Goal: Contribute content: Contribute content

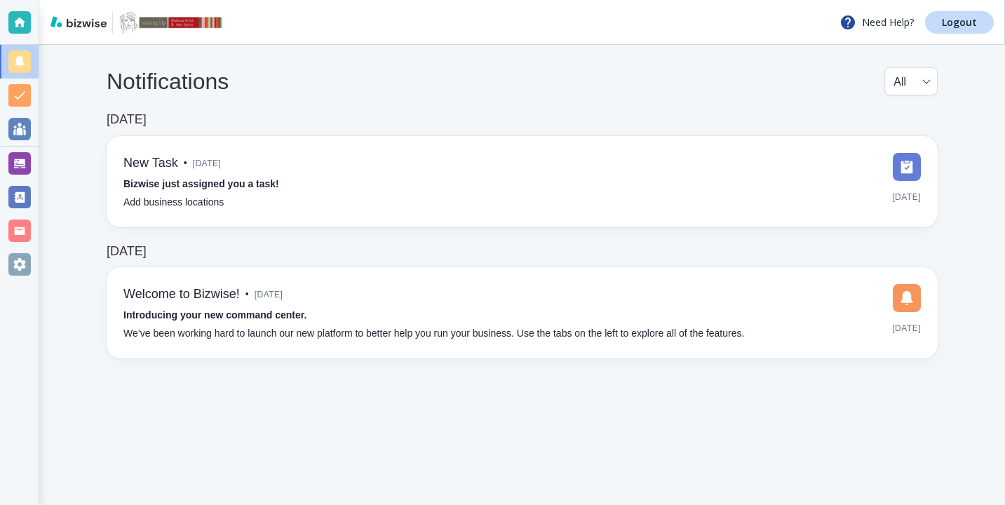
click at [32, 158] on div at bounding box center [19, 164] width 39 height 34
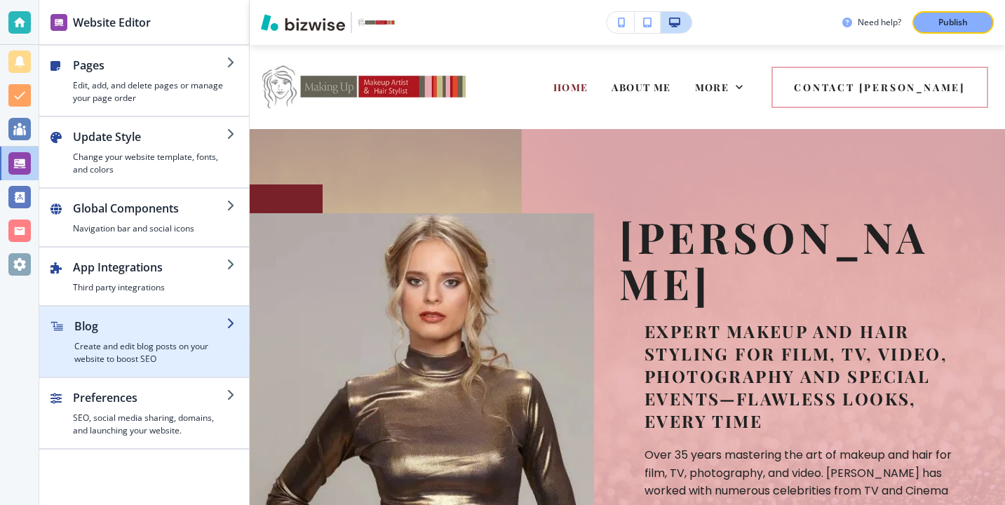
click at [180, 373] on div "button" at bounding box center [144, 371] width 210 height 11
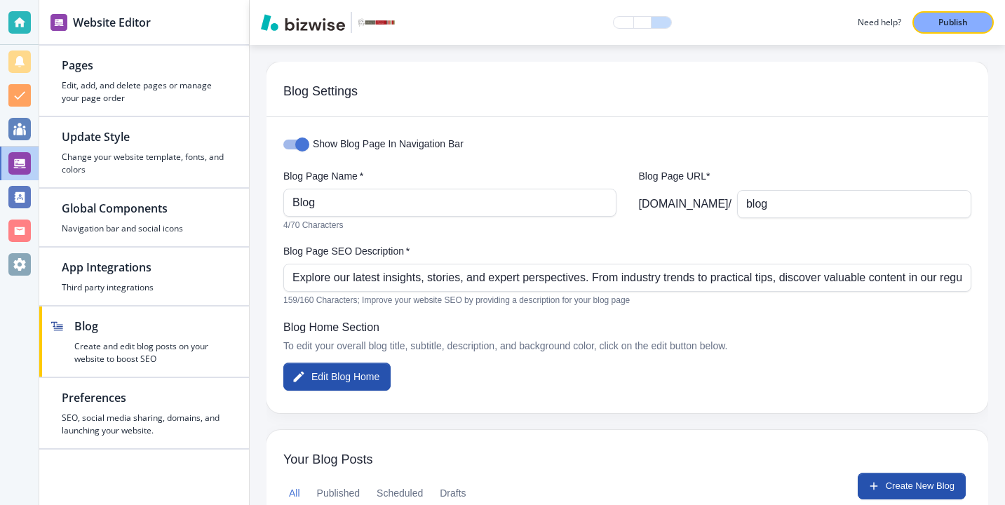
scroll to position [119, 0]
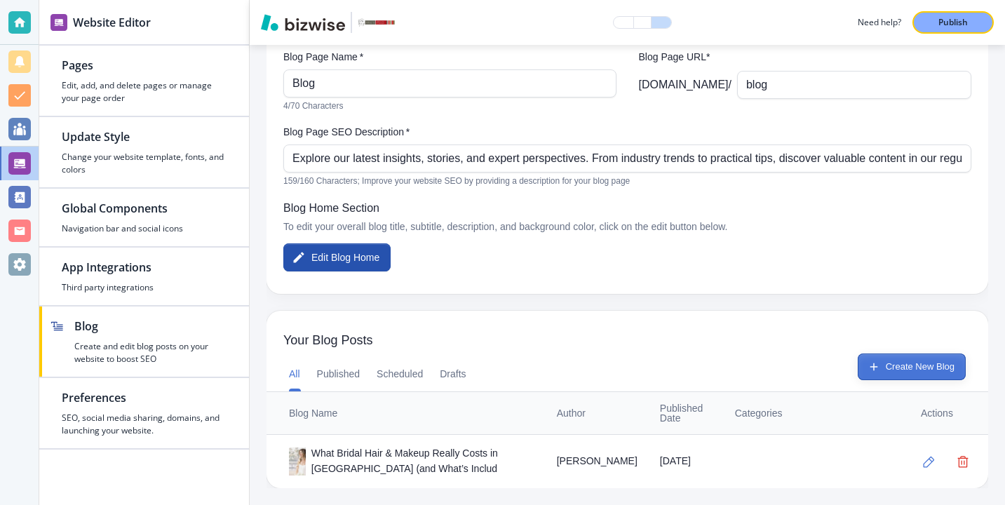
click at [868, 363] on icon "button" at bounding box center [874, 367] width 13 height 13
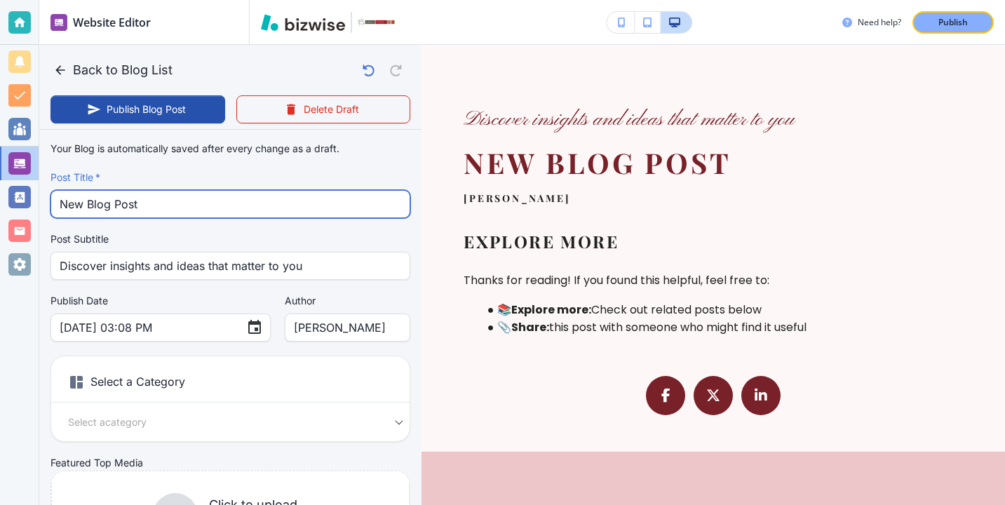
click at [192, 196] on input "New Blog Post" at bounding box center [231, 204] width 342 height 27
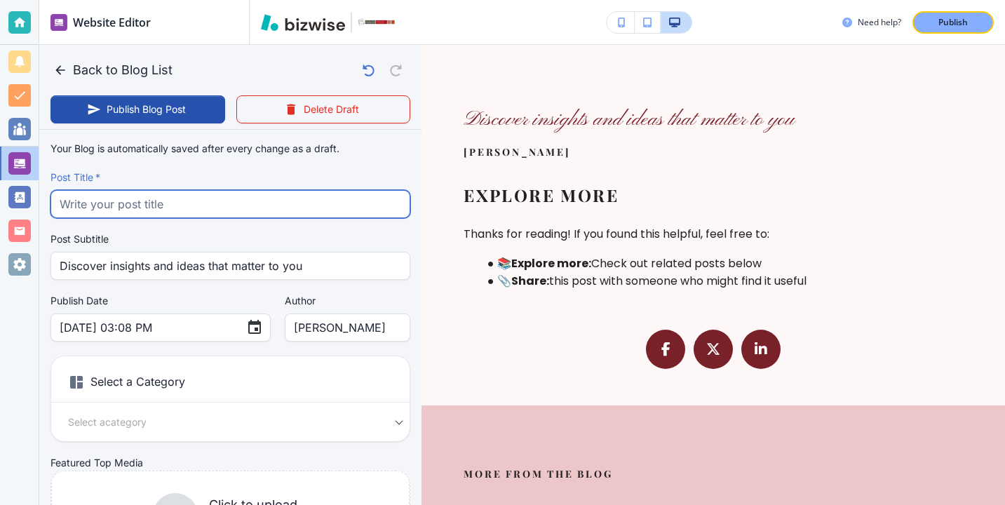
paste input "The Complete San Diego Bridal Beauty Timeline: 12 Months to Day Of"
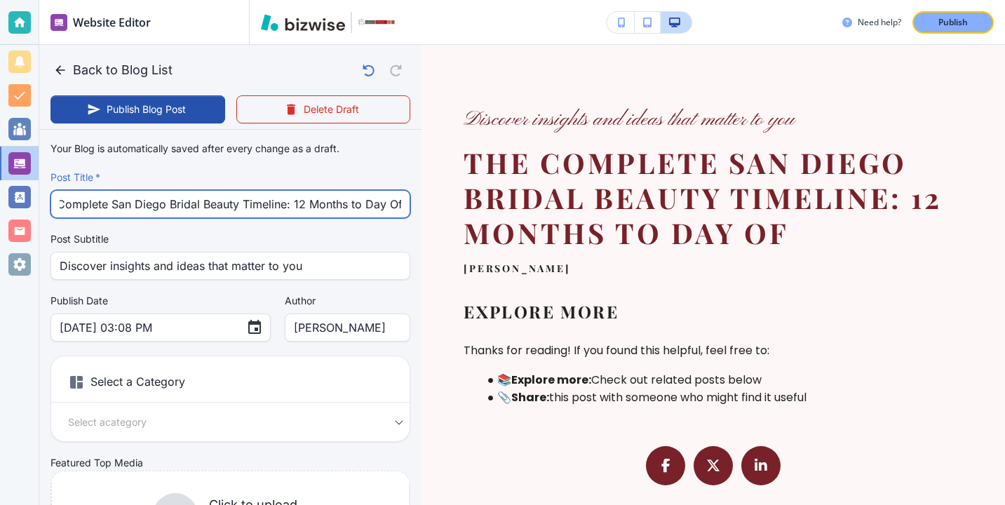
type input "The Complete San Diego Bridal Beauty Timeline: 12 Months to Day Of"
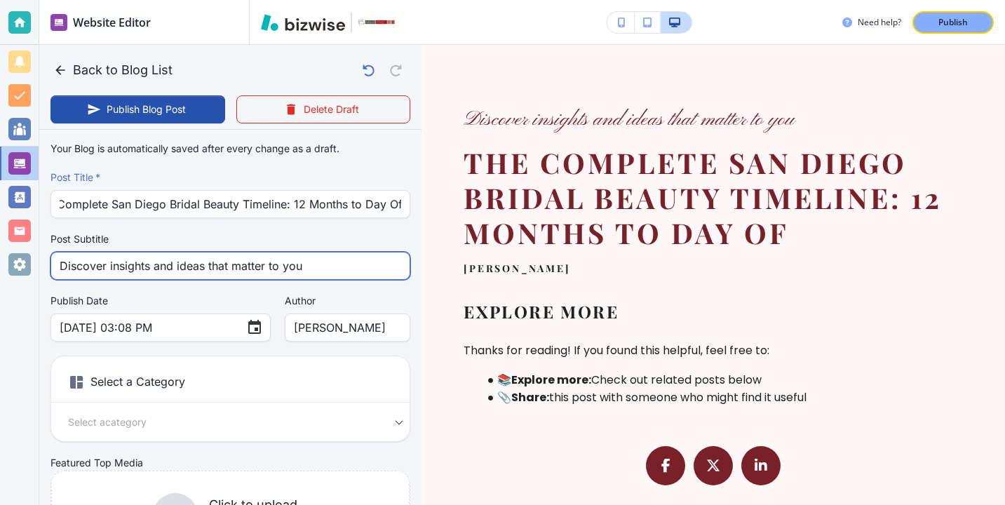
click at [115, 264] on input "Discover insights and ideas that matter to you" at bounding box center [231, 266] width 342 height 27
click at [116, 265] on input "Discover insights and ideas that matter to you" at bounding box center [231, 266] width 342 height 27
type input "]"
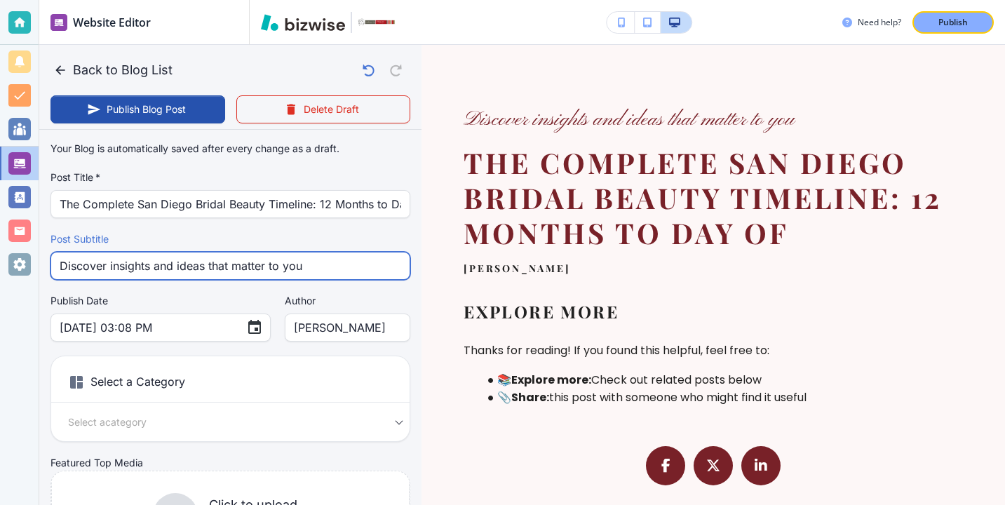
type input "[DATE] 03:09 PM"
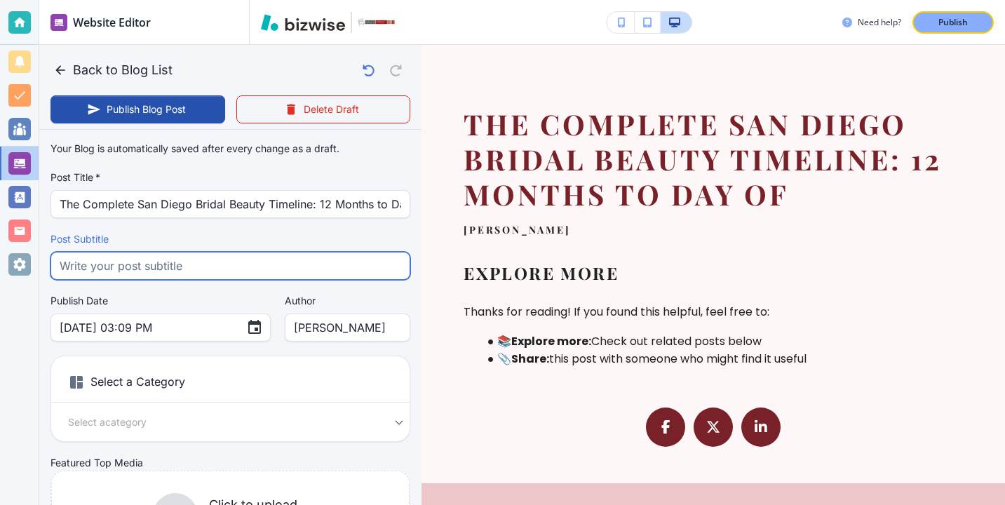
paste input "Plan your San Diego bridal beauty journey from 12 months out to wedding day wit…"
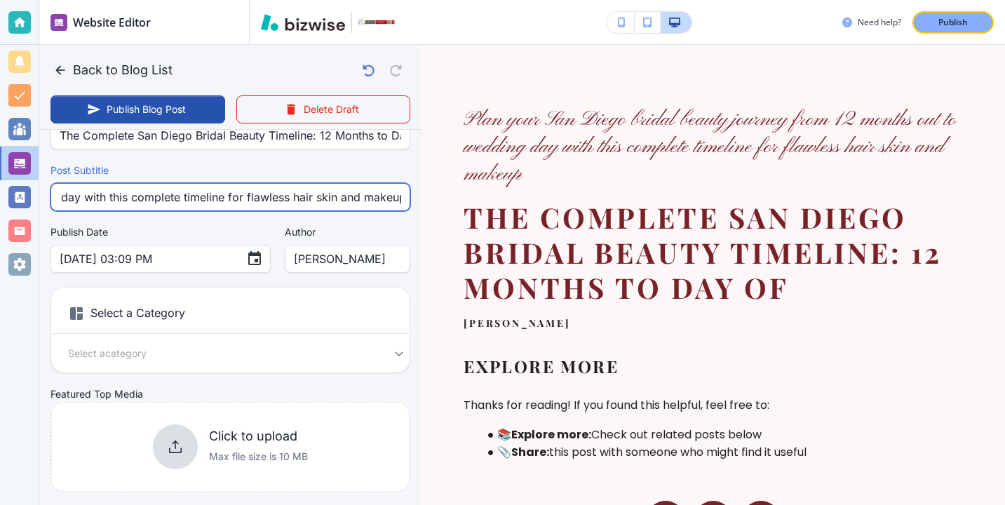
scroll to position [73, 0]
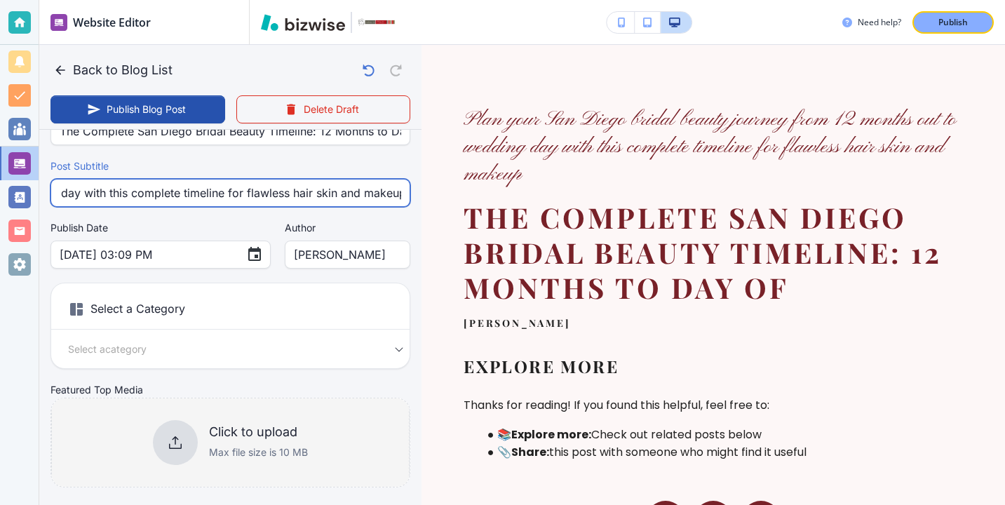
type input "Plan your San Diego bridal beauty journey from 12 months out to wedding day wit…"
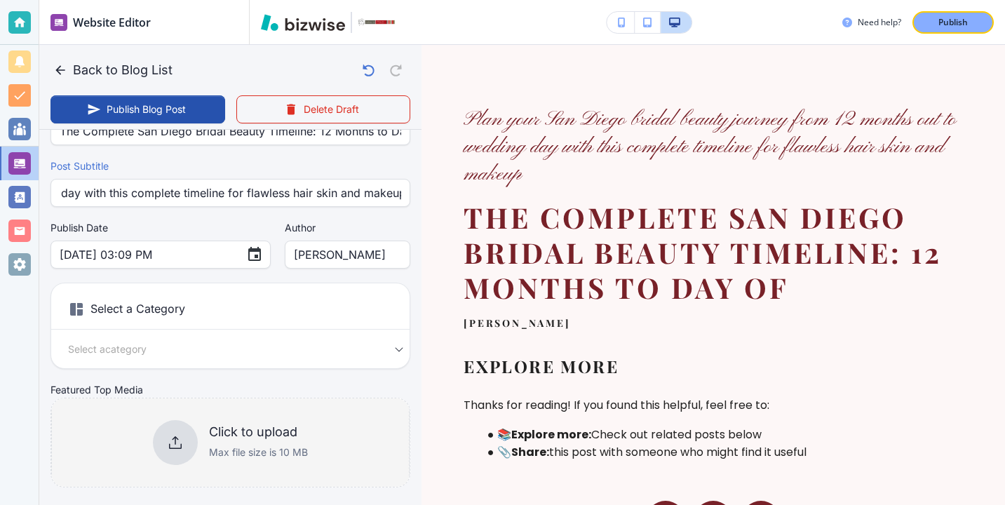
click at [206, 452] on div "Click to upload Max file size is 10 MB" at bounding box center [230, 442] width 155 height 45
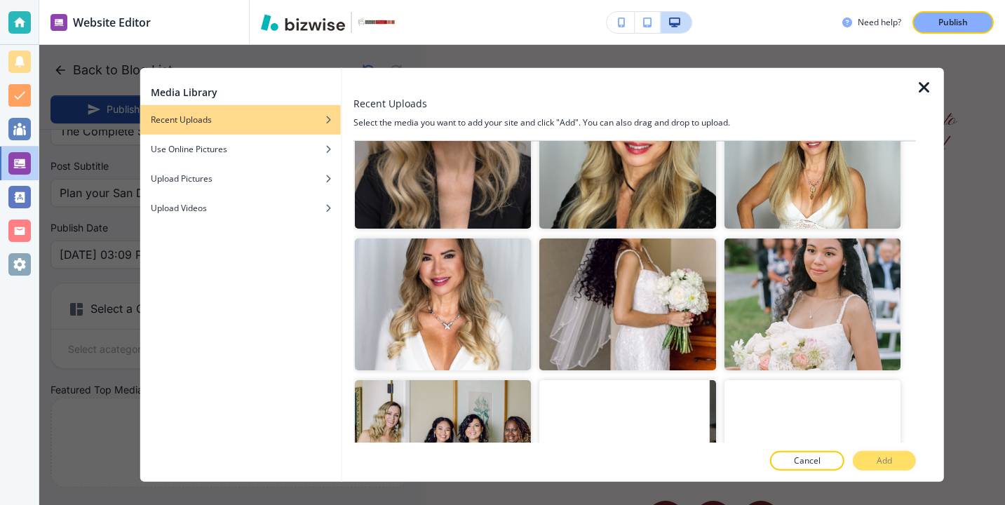
scroll to position [497, 0]
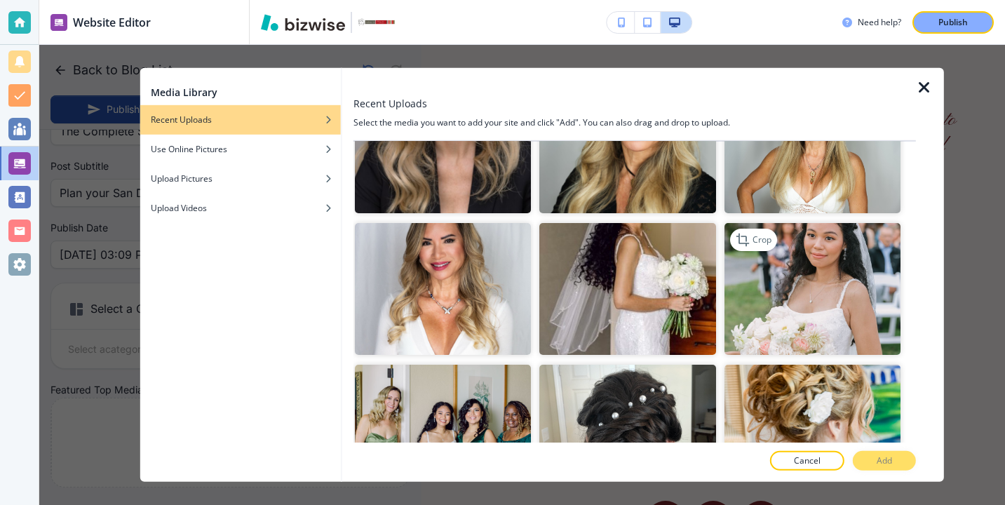
click at [799, 314] on img "button" at bounding box center [812, 289] width 176 height 132
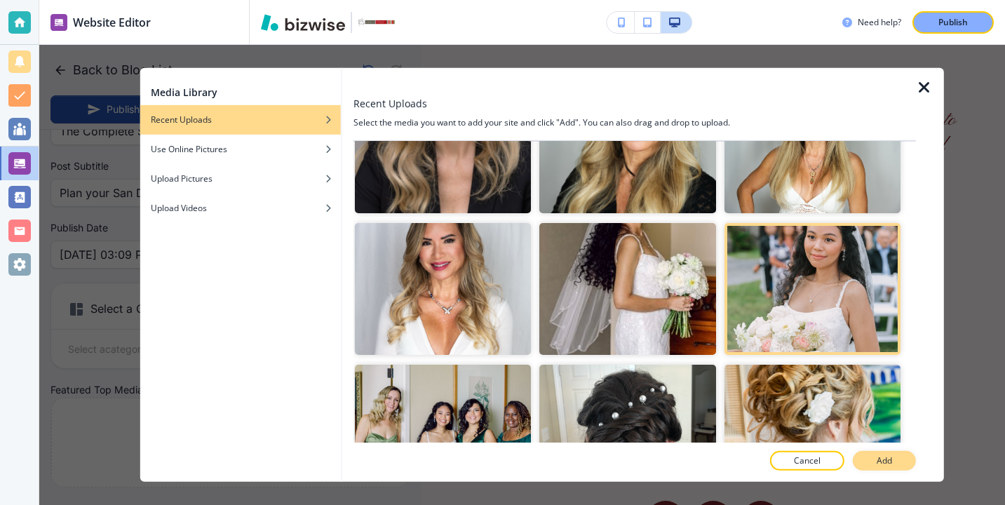
click at [885, 454] on button "Add" at bounding box center [884, 461] width 63 height 20
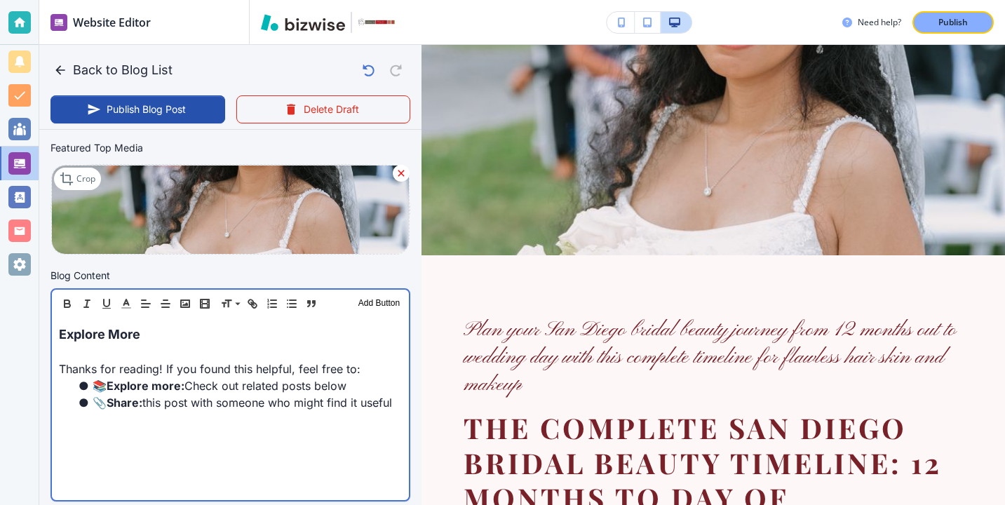
scroll to position [316, 0]
click at [262, 330] on p "Explore More" at bounding box center [230, 333] width 343 height 19
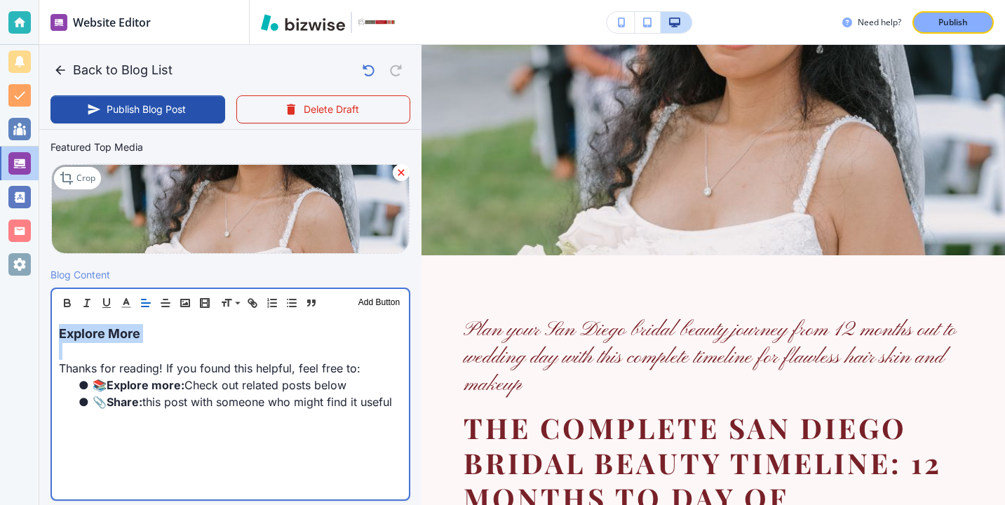
click at [262, 330] on p "Explore More" at bounding box center [230, 333] width 343 height 19
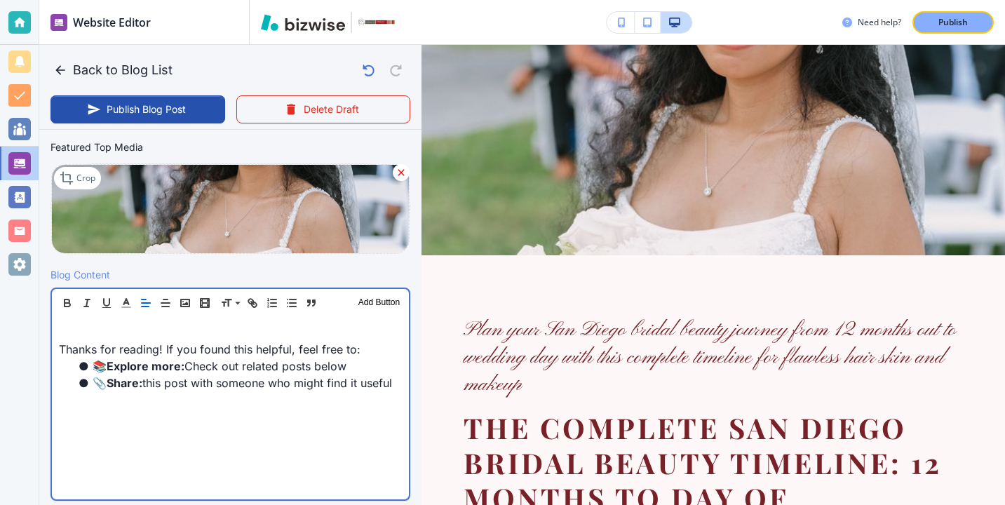
scroll to position [315, 0]
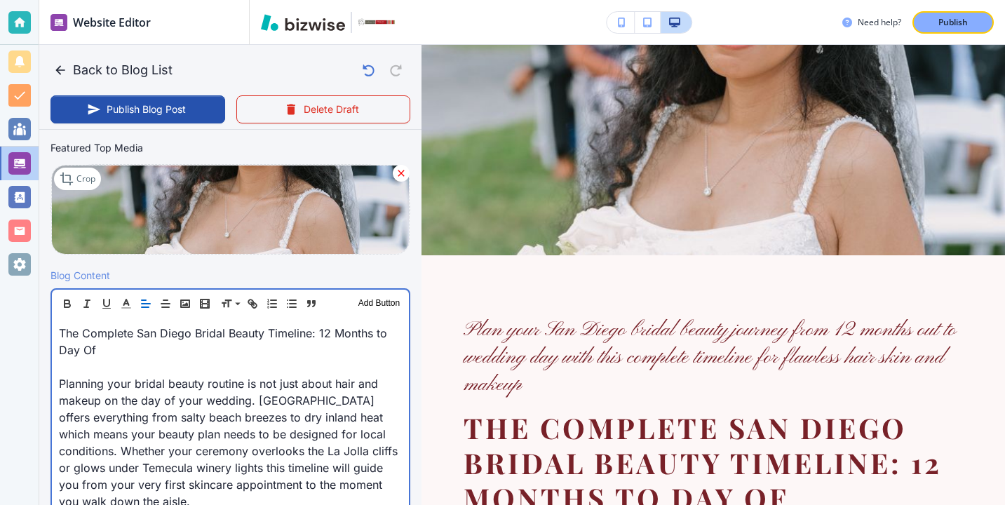
click at [170, 377] on p "Planning your bridal beauty routine is not just about hair and makeup on the da…" at bounding box center [230, 442] width 343 height 135
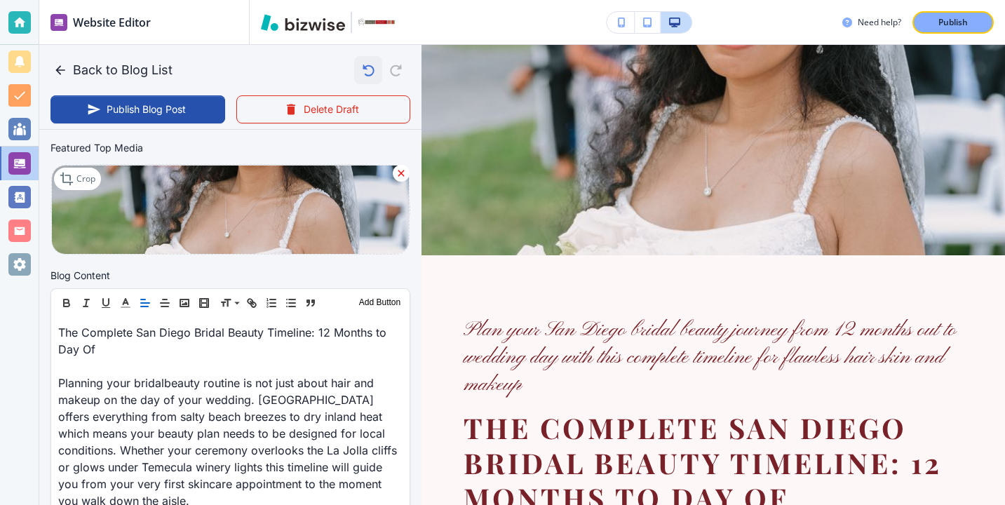
click at [369, 69] on icon "button" at bounding box center [368, 70] width 24 height 24
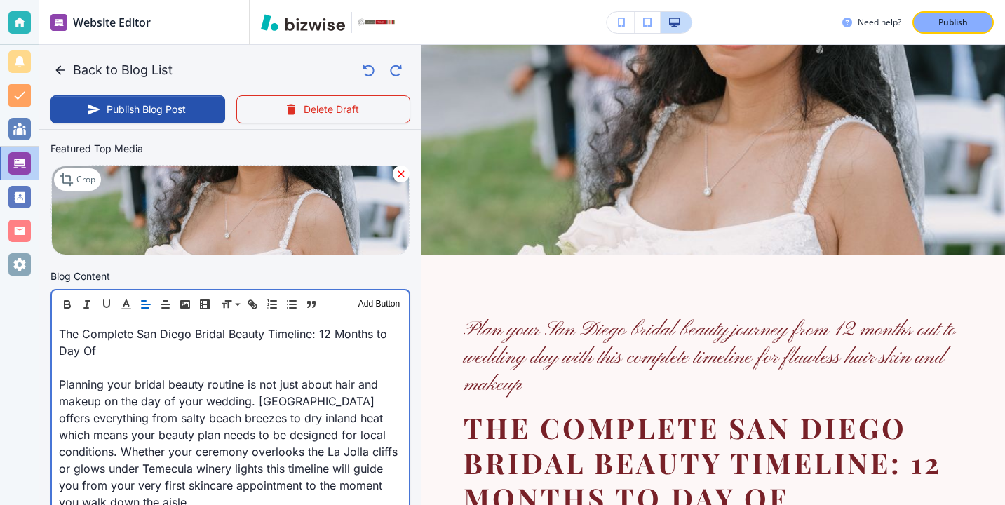
click at [139, 361] on p at bounding box center [230, 367] width 343 height 17
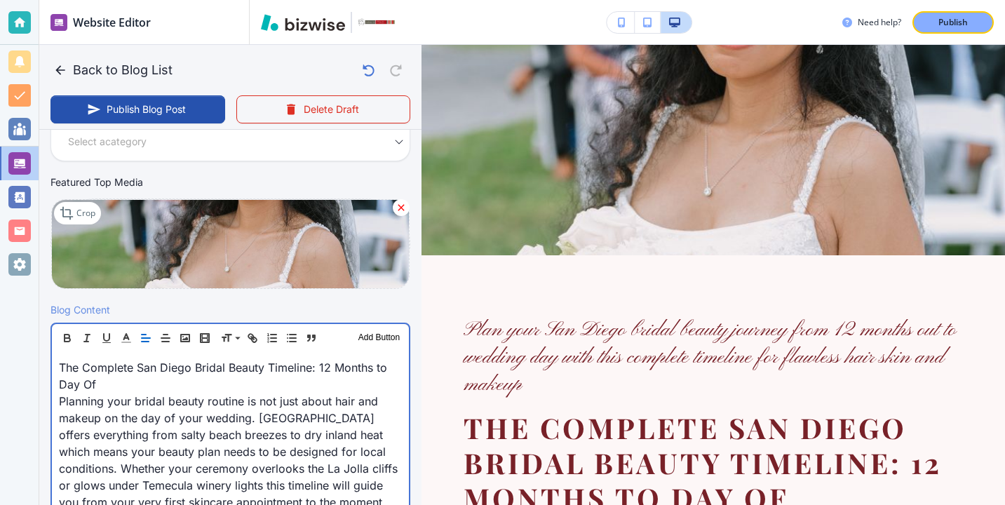
click at [125, 373] on p "The Complete San Diego Bridal Beauty Timeline: 12 Months to Day Of" at bounding box center [230, 376] width 343 height 34
click at [125, 381] on p "The Complete San Diego Bridal Beauty Timeline: 12 Months to Day Of" at bounding box center [230, 376] width 343 height 34
click at [125, 382] on p "The Complete San Diego Bridal Beauty Timeline: 12 Months to Day Of" at bounding box center [230, 376] width 343 height 34
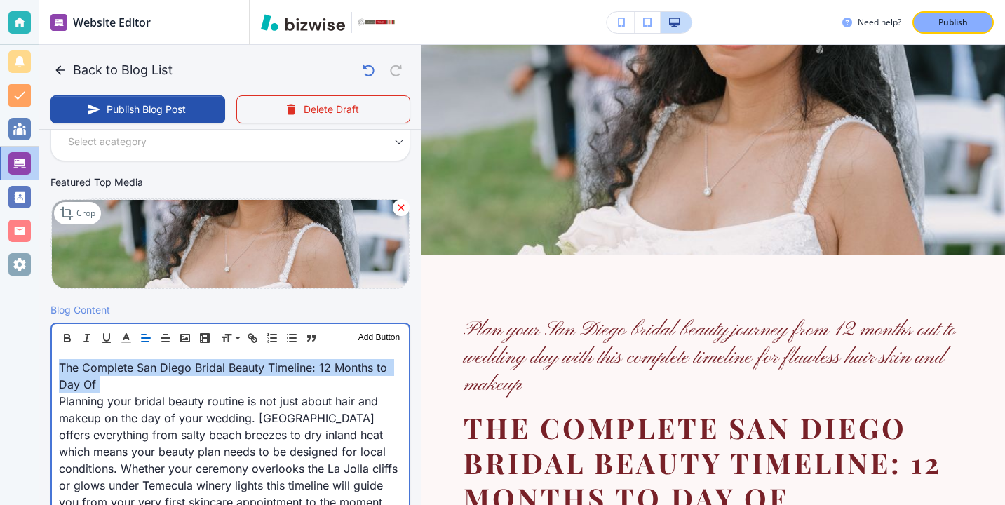
click at [125, 382] on p "The Complete San Diego Bridal Beauty Timeline: 12 Months to Day Of" at bounding box center [230, 376] width 343 height 34
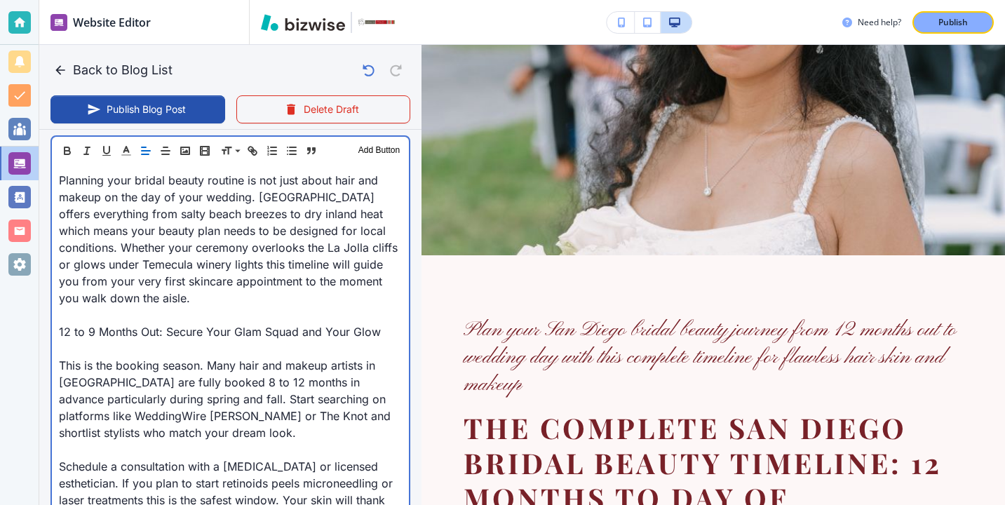
scroll to position [472, 0]
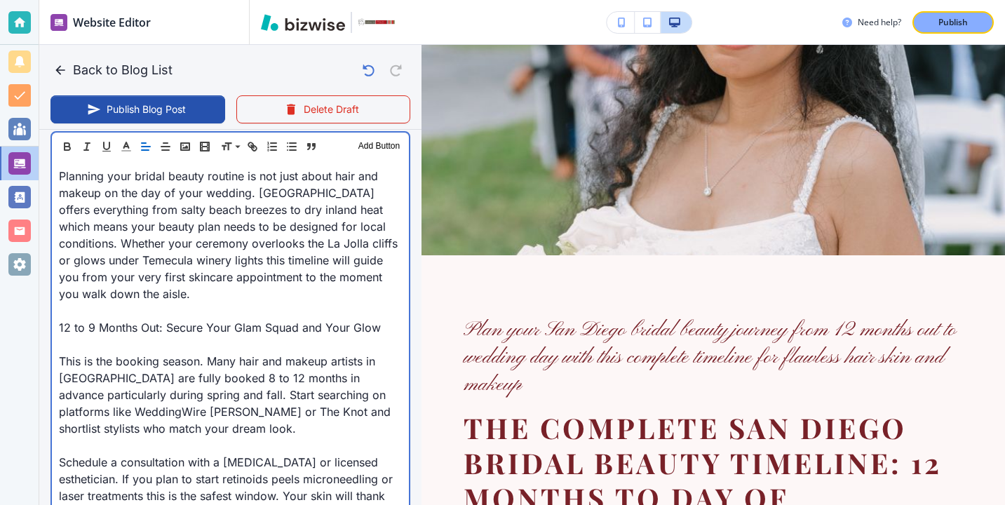
click at [160, 342] on p at bounding box center [230, 344] width 343 height 17
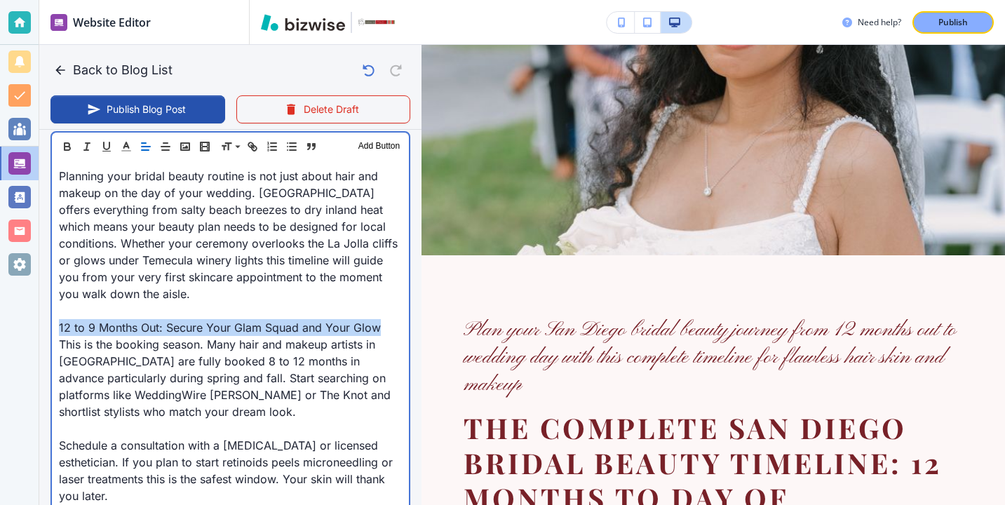
drag, startPoint x: 391, startPoint y: 329, endPoint x: 53, endPoint y: 323, distance: 338.9
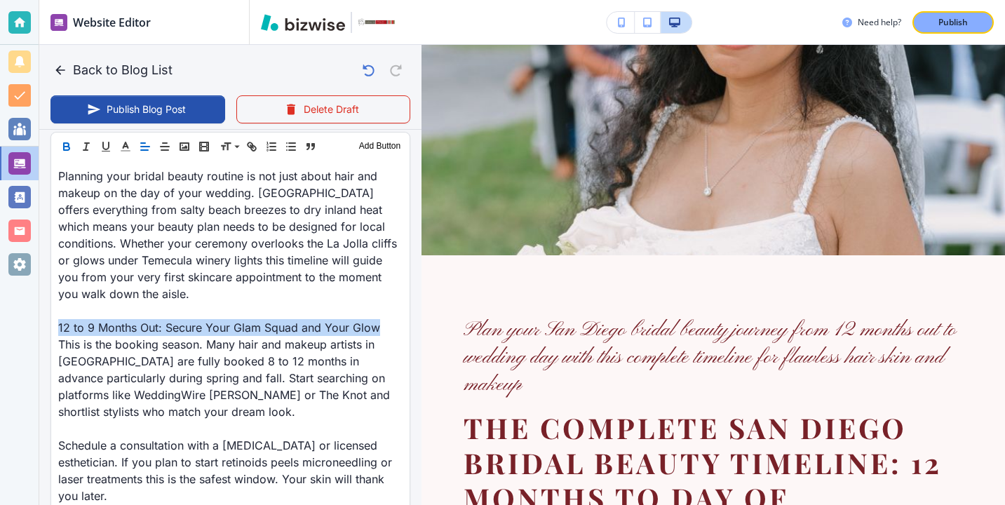
click at [67, 149] on icon "button" at bounding box center [67, 149] width 6 height 4
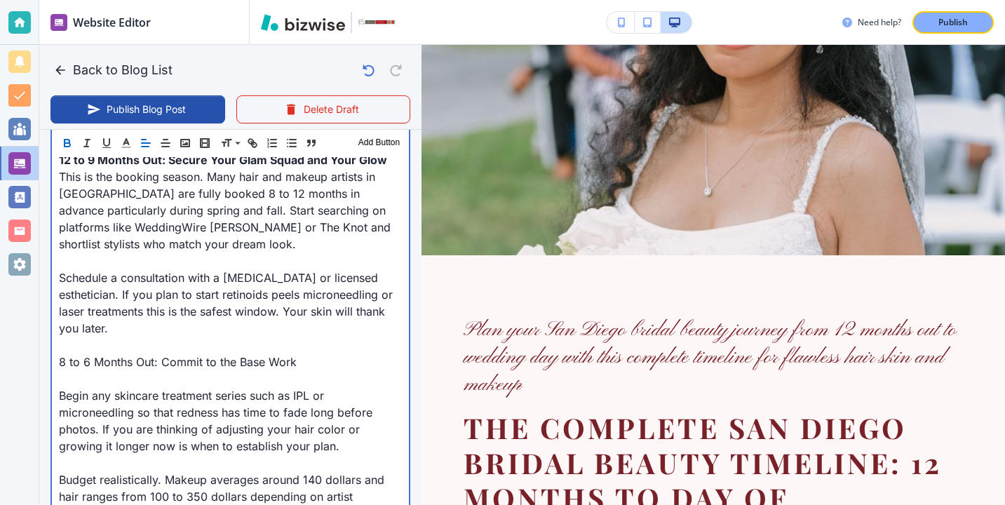
scroll to position [655, 0]
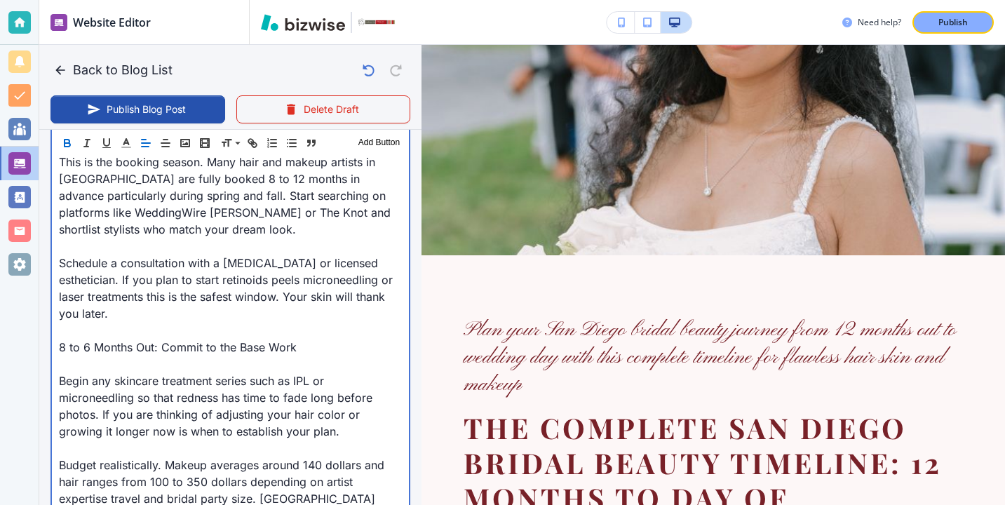
click at [108, 349] on p "8 to 6 Months Out: Commit to the Base Work" at bounding box center [230, 347] width 343 height 17
click at [106, 357] on p at bounding box center [230, 364] width 343 height 17
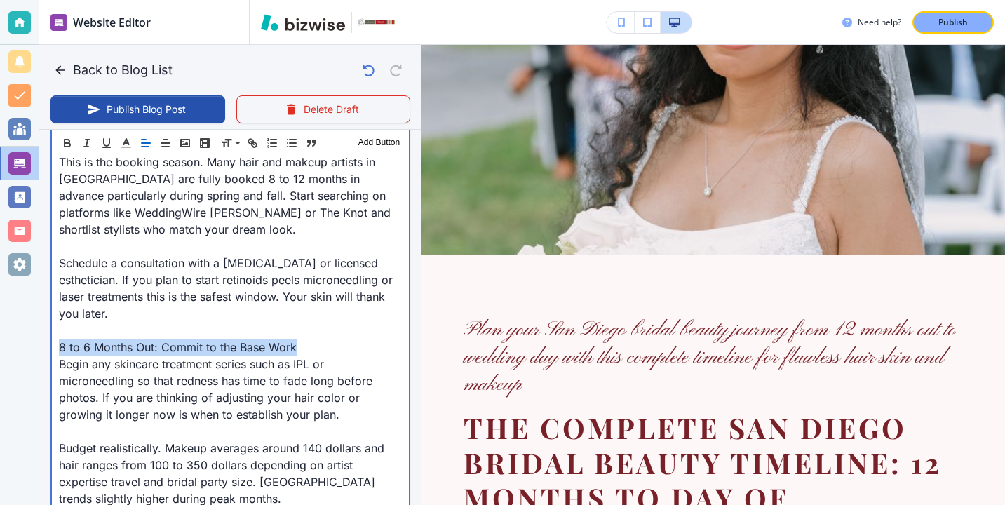
drag, startPoint x: 300, startPoint y: 349, endPoint x: 47, endPoint y: 347, distance: 252.6
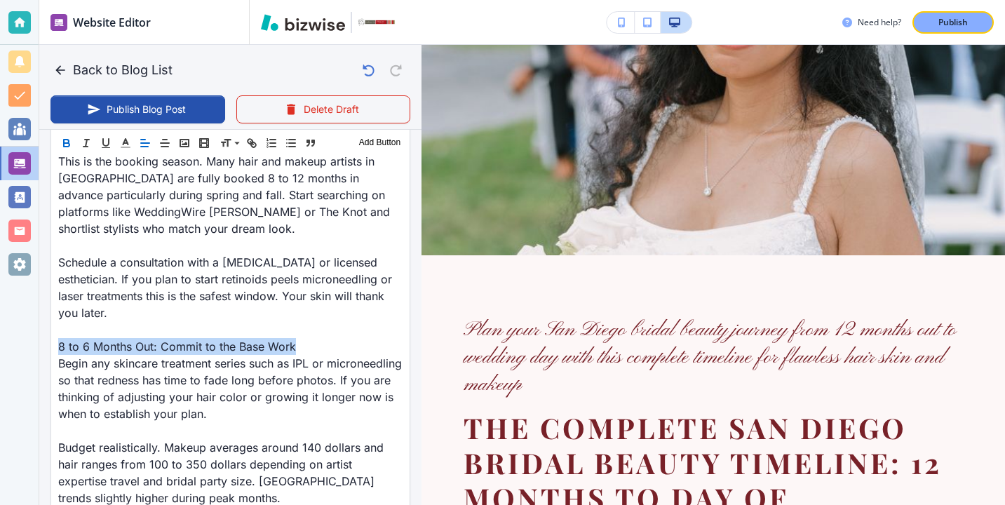
click at [65, 135] on button "button" at bounding box center [67, 143] width 20 height 17
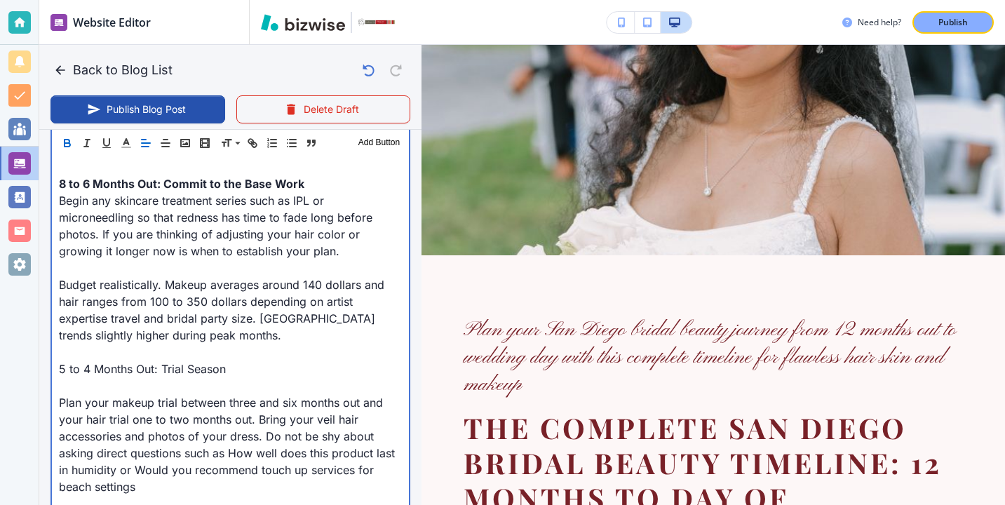
scroll to position [824, 0]
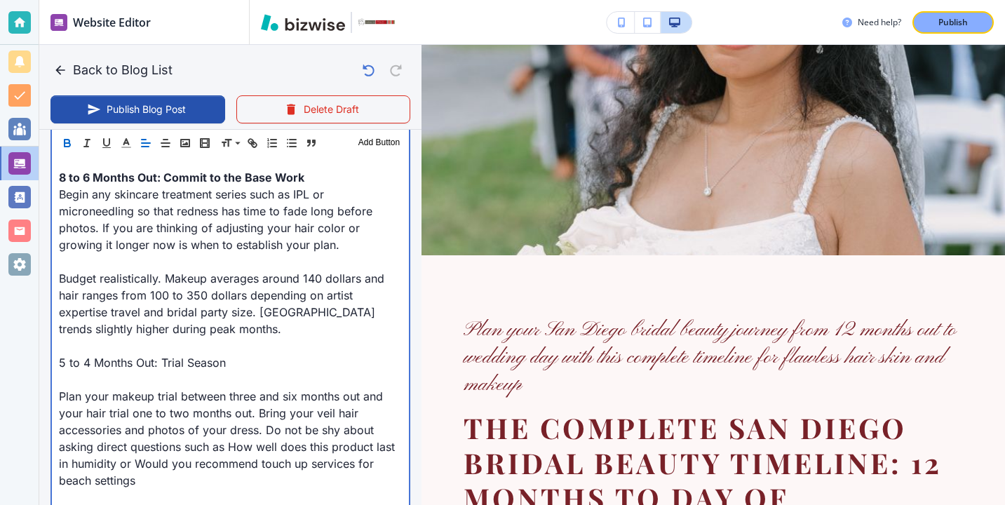
click at [79, 387] on p at bounding box center [230, 379] width 343 height 17
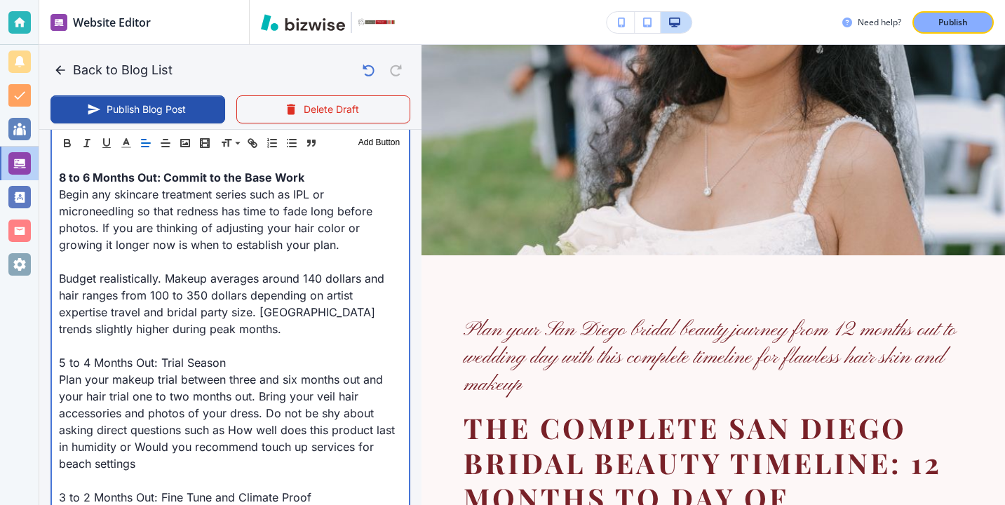
drag, startPoint x: 233, startPoint y: 361, endPoint x: 34, endPoint y: 374, distance: 199.7
click at [34, 373] on div "Website Editor Pages Edit, add, and delete pages or manage your page order Upda…" at bounding box center [502, 252] width 1005 height 505
drag, startPoint x: 55, startPoint y: 363, endPoint x: 229, endPoint y: 365, distance: 174.7
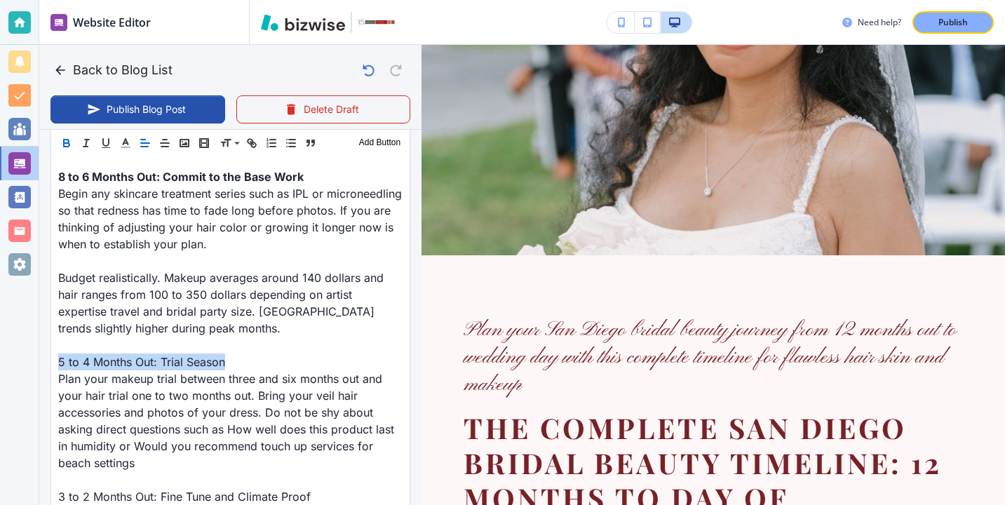
click at [65, 145] on icon "button" at bounding box center [66, 143] width 13 height 13
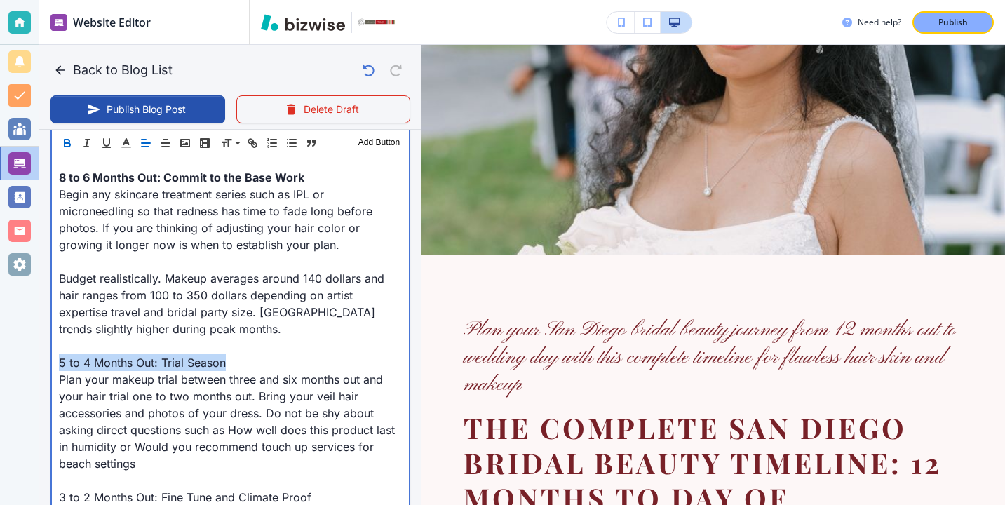
type input "[DATE] 03:10 PM"
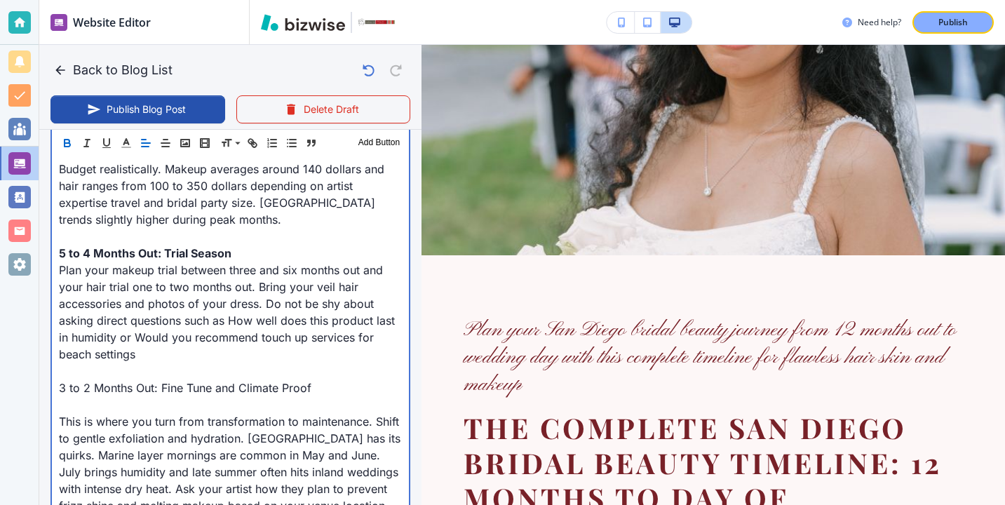
scroll to position [981, 0]
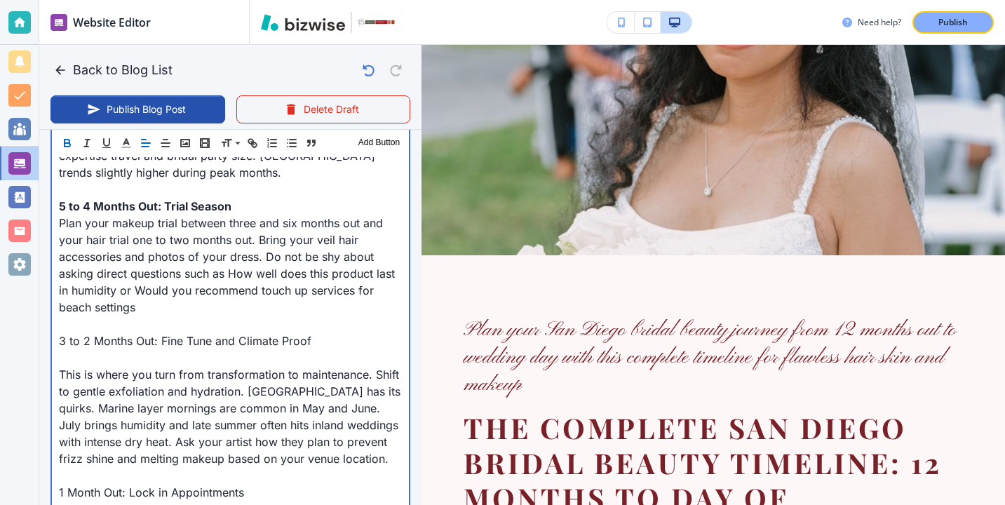
click at [114, 348] on p "3 to 2 Months Out: Fine Tune and Climate Proof" at bounding box center [230, 341] width 343 height 17
click at [114, 356] on p at bounding box center [230, 357] width 343 height 17
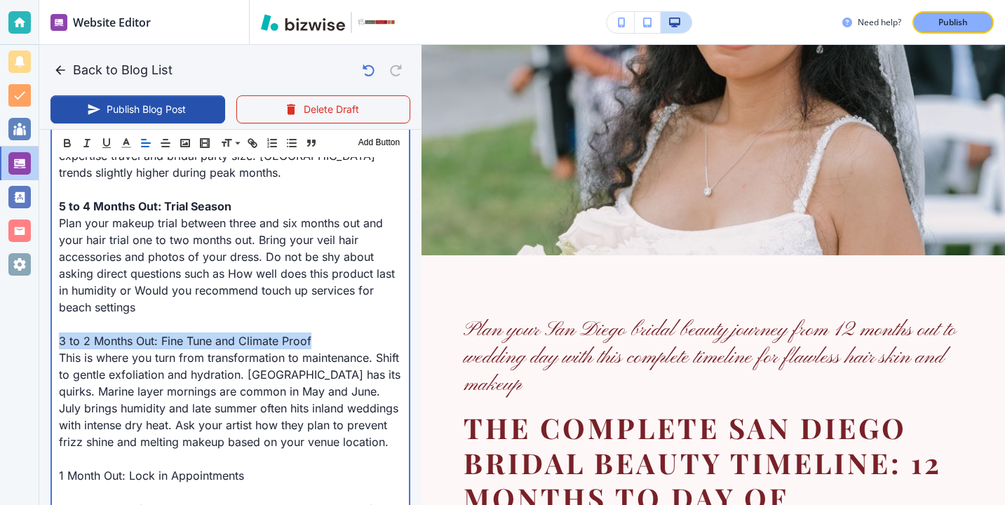
drag, startPoint x: 318, startPoint y: 343, endPoint x: 30, endPoint y: 343, distance: 287.7
click at [30, 343] on div "Website Editor Pages Edit, add, and delete pages or manage your page order Upda…" at bounding box center [502, 252] width 1005 height 505
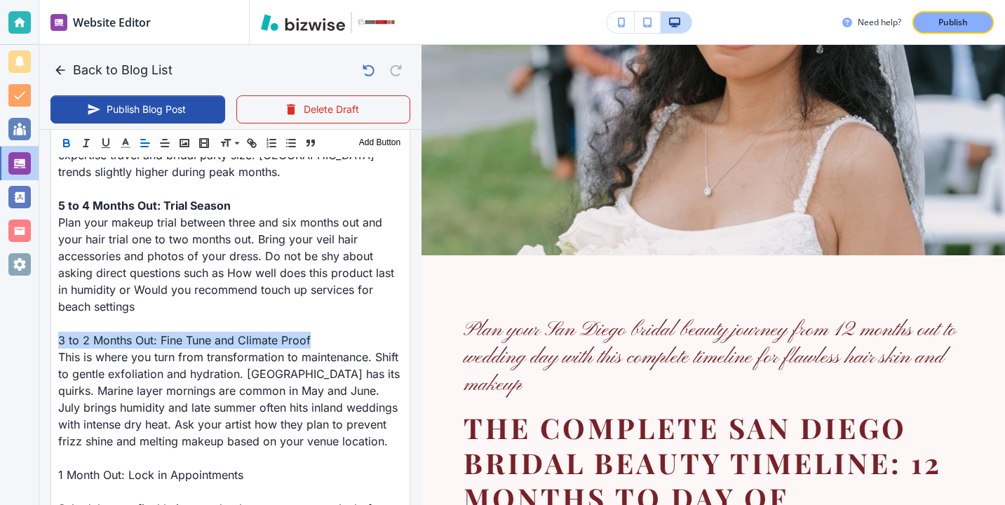
click at [69, 137] on icon "button" at bounding box center [66, 143] width 13 height 13
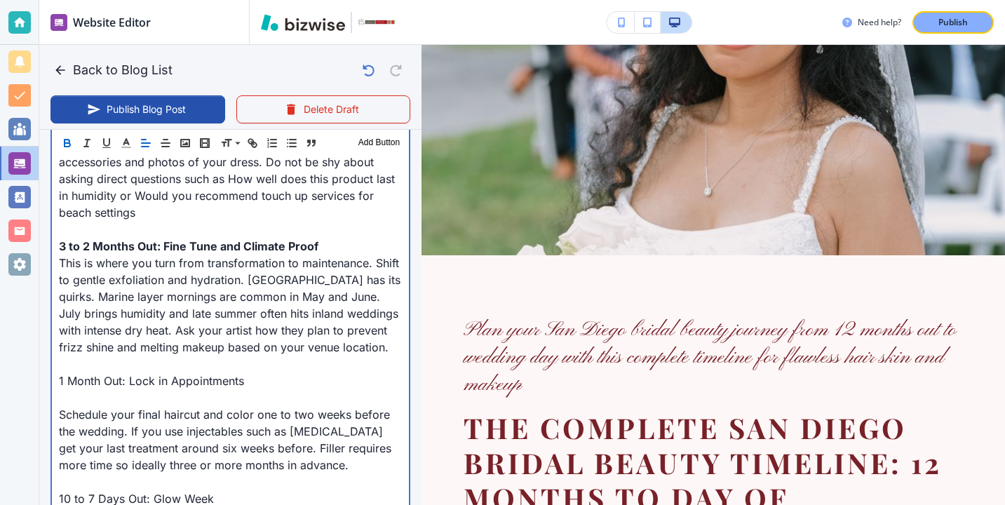
scroll to position [1102, 0]
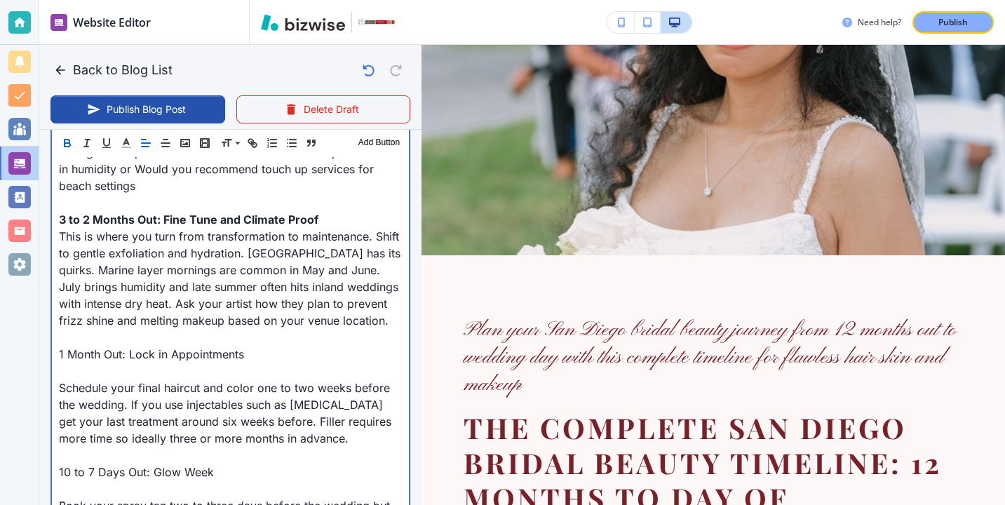
click at [174, 356] on p "1 Month Out: Lock in Appointments" at bounding box center [230, 354] width 343 height 17
click at [174, 363] on p at bounding box center [230, 371] width 343 height 17
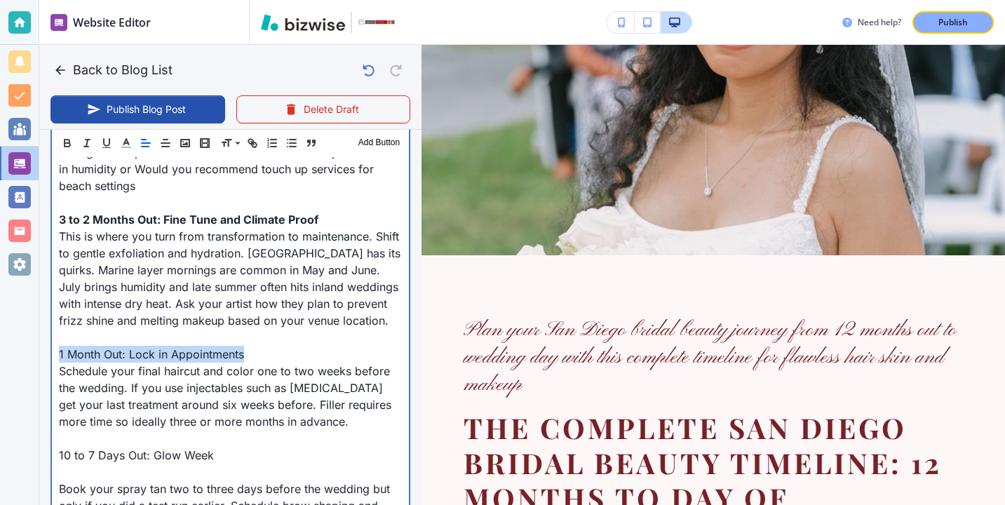
drag, startPoint x: 256, startPoint y: 355, endPoint x: 43, endPoint y: 358, distance: 213.3
click at [43, 356] on div "Blog Content Header 1 Header 2 Header 3 Body Text Add Button Planning your brid…" at bounding box center [230, 319] width 382 height 1676
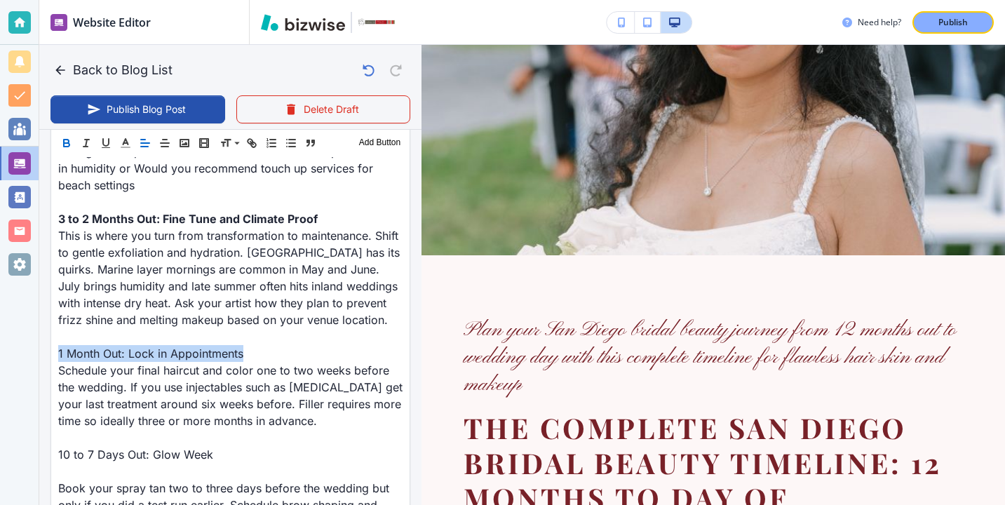
click at [69, 146] on icon "button" at bounding box center [67, 145] width 6 height 4
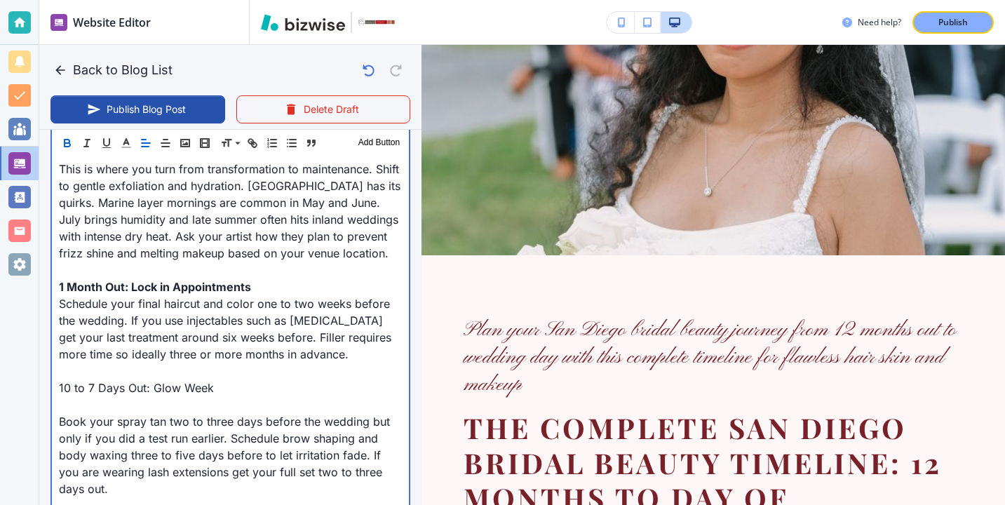
scroll to position [1206, 0]
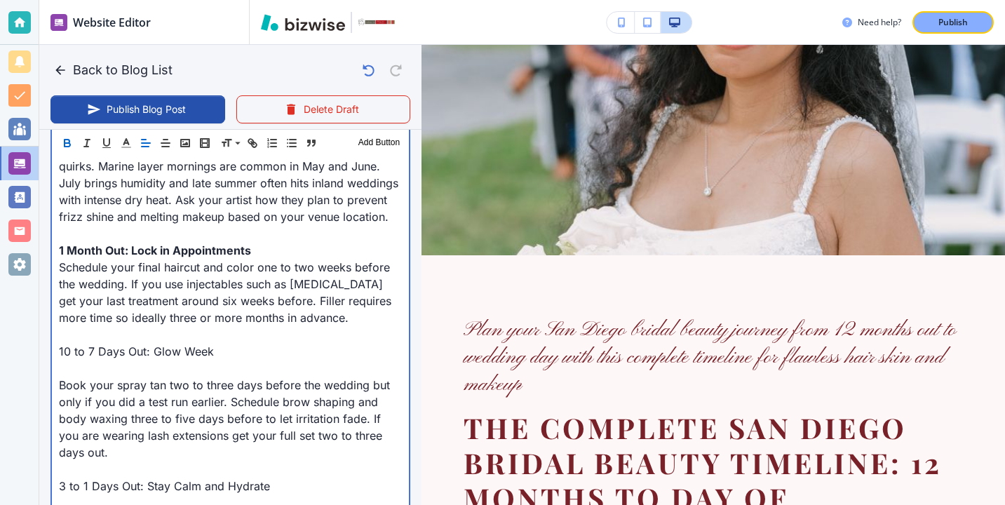
click at [104, 375] on p at bounding box center [230, 368] width 343 height 17
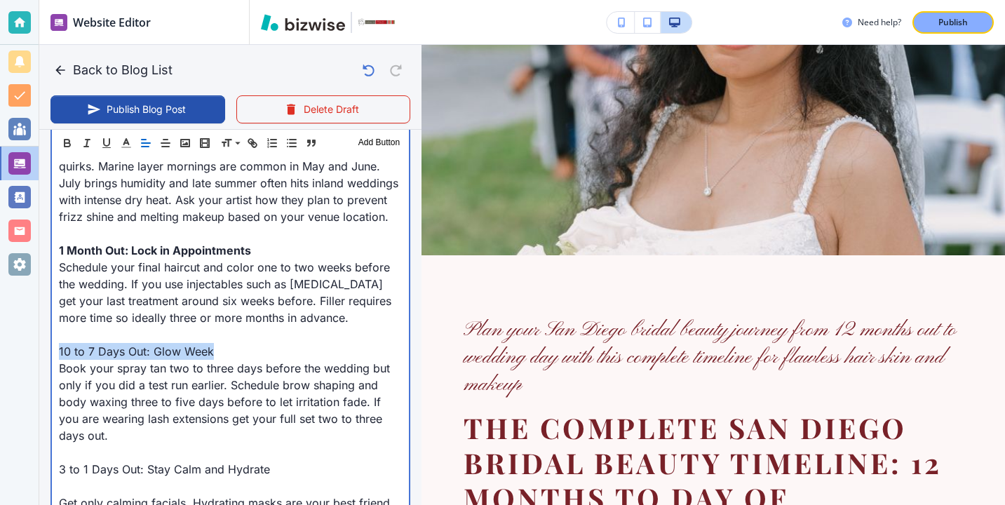
drag, startPoint x: 234, startPoint y: 352, endPoint x: 48, endPoint y: 355, distance: 186.0
click at [48, 354] on div "Blog Content Header 1 Header 2 Header 3 Body Text Add Button Planning your brid…" at bounding box center [230, 206] width 382 height 1659
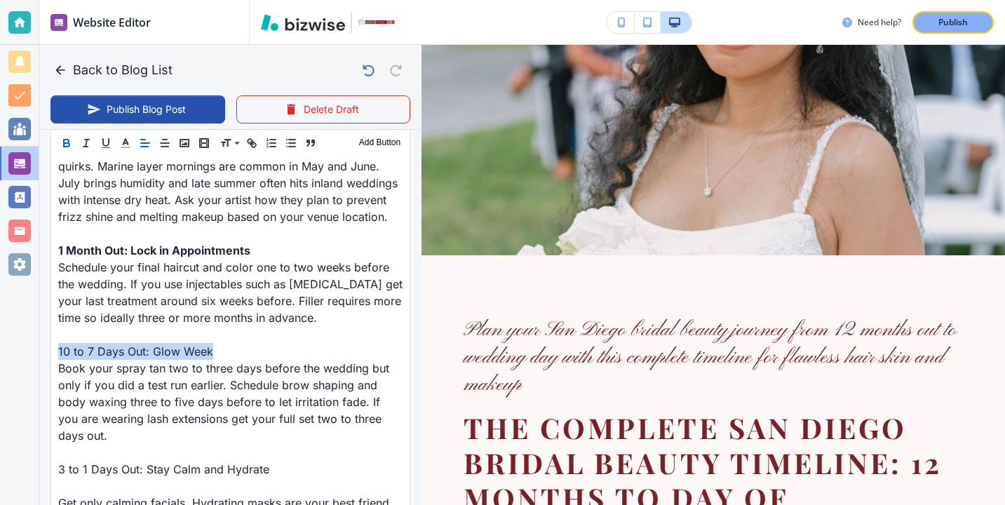
click at [65, 149] on icon "button" at bounding box center [66, 143] width 13 height 13
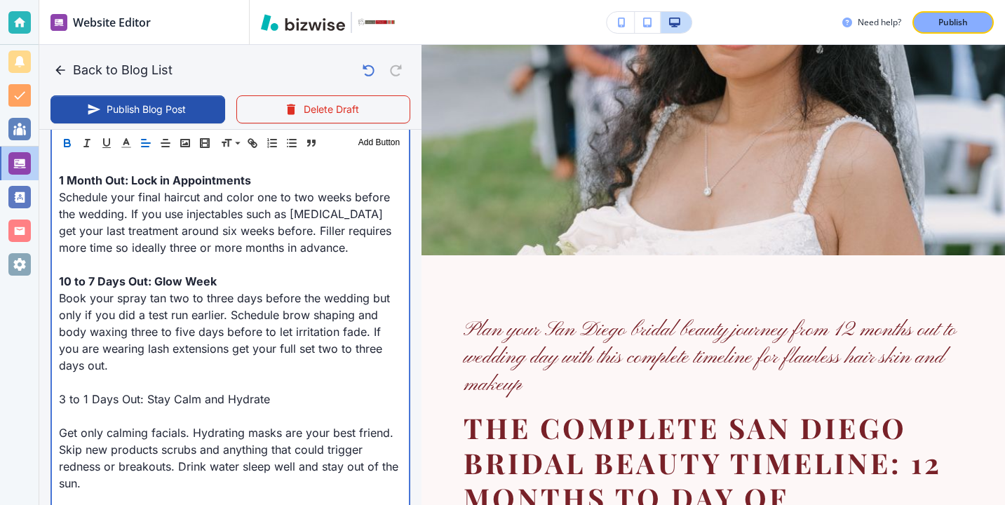
scroll to position [1322, 0]
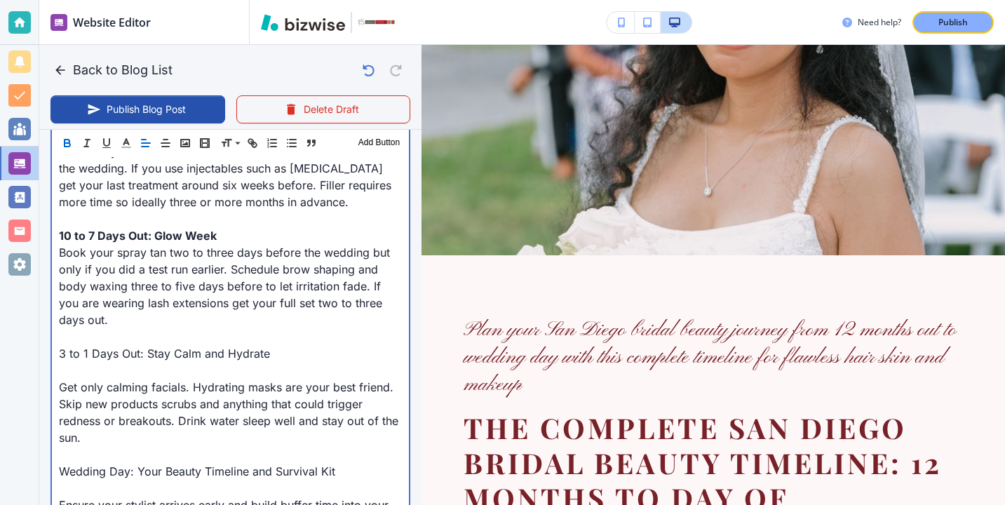
click at [104, 381] on p "Get only calming facials. Hydrating masks are your best friend. Skip new produc…" at bounding box center [230, 412] width 343 height 67
click at [116, 372] on p at bounding box center [230, 370] width 343 height 17
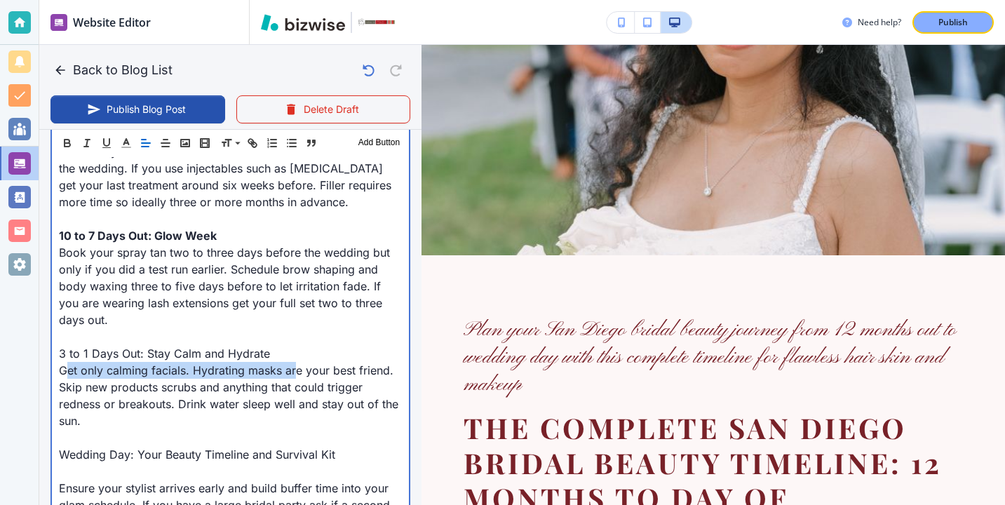
drag, startPoint x: 293, startPoint y: 364, endPoint x: 67, endPoint y: 366, distance: 225.9
click at [67, 366] on p "Get only calming facials. Hydrating masks are your best friend. Skip new produc…" at bounding box center [230, 395] width 343 height 67
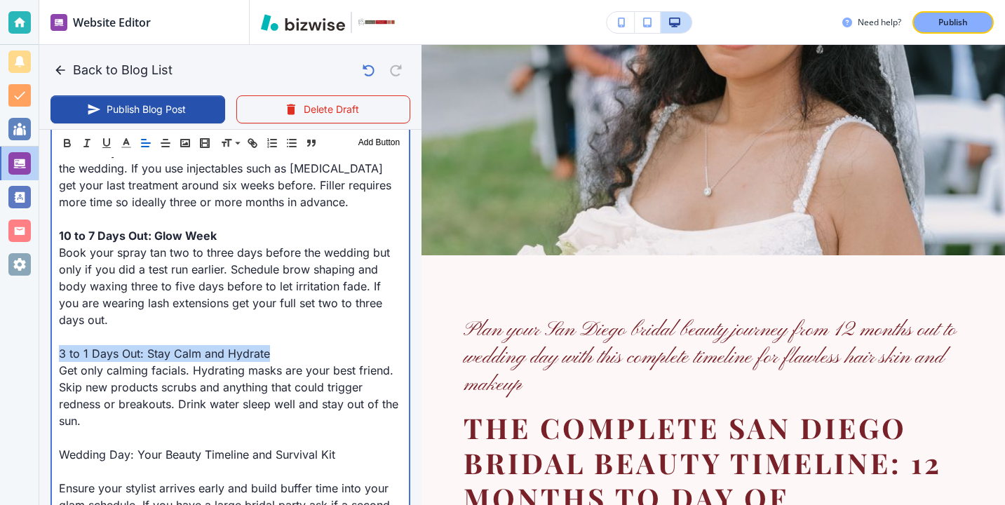
drag, startPoint x: 62, startPoint y: 359, endPoint x: 332, endPoint y: 355, distance: 270.1
click at [332, 355] on p "3 to 1 Days Out: Stay Calm and Hydrate" at bounding box center [230, 353] width 343 height 17
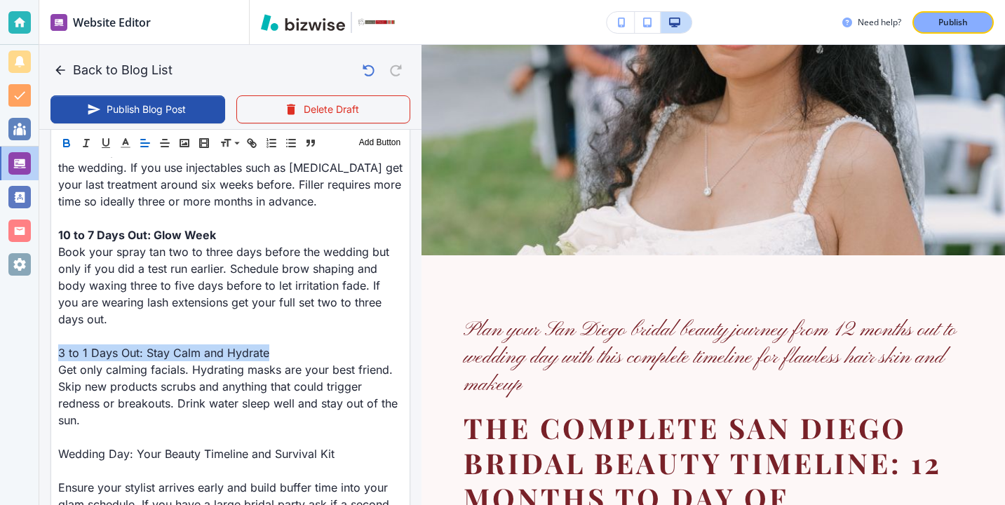
click at [69, 150] on button "button" at bounding box center [67, 143] width 20 height 17
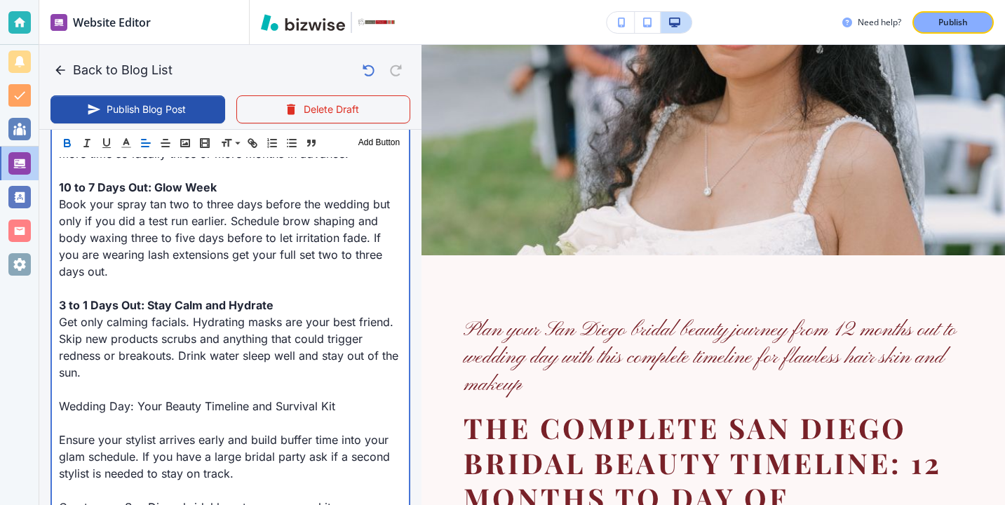
scroll to position [1379, 0]
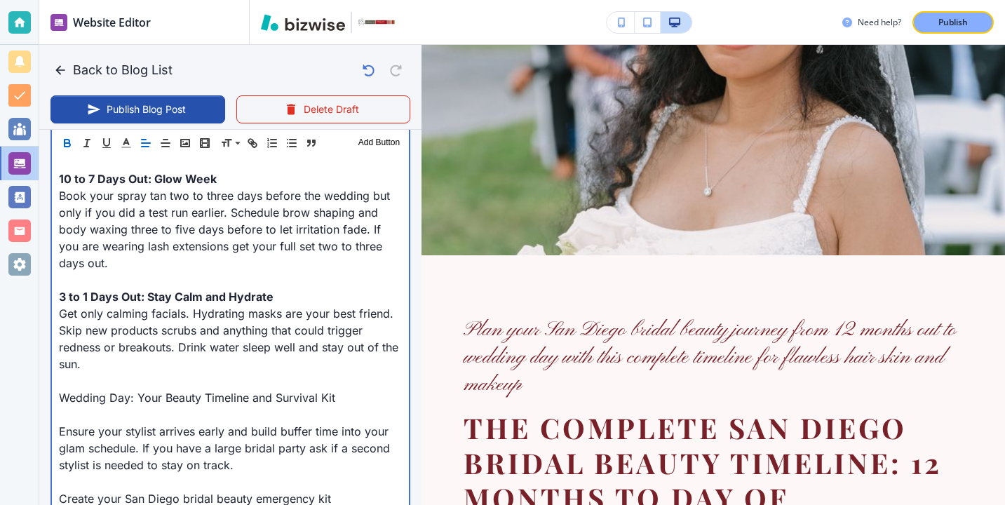
click at [76, 421] on p at bounding box center [230, 414] width 343 height 17
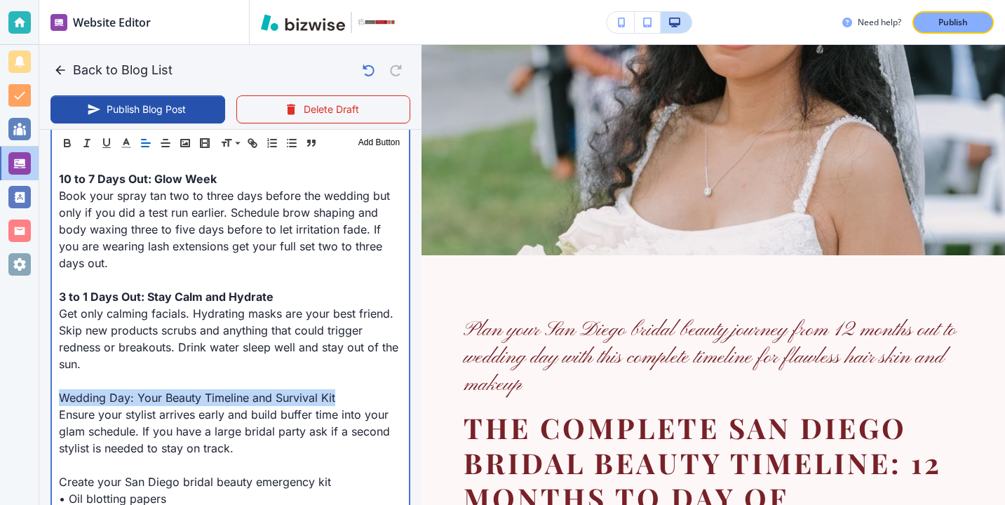
drag, startPoint x: 337, startPoint y: 399, endPoint x: 53, endPoint y: 393, distance: 284.2
click at [53, 392] on div "Planning your bridal beauty routine is not just about hair and makeup on the da…" at bounding box center [230, 35] width 357 height 1563
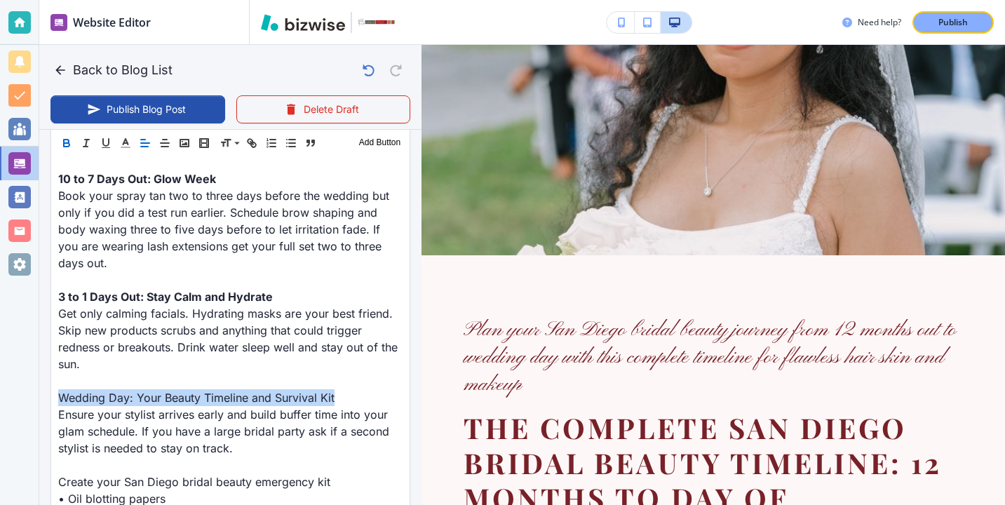
click at [67, 141] on icon "button" at bounding box center [66, 143] width 13 height 13
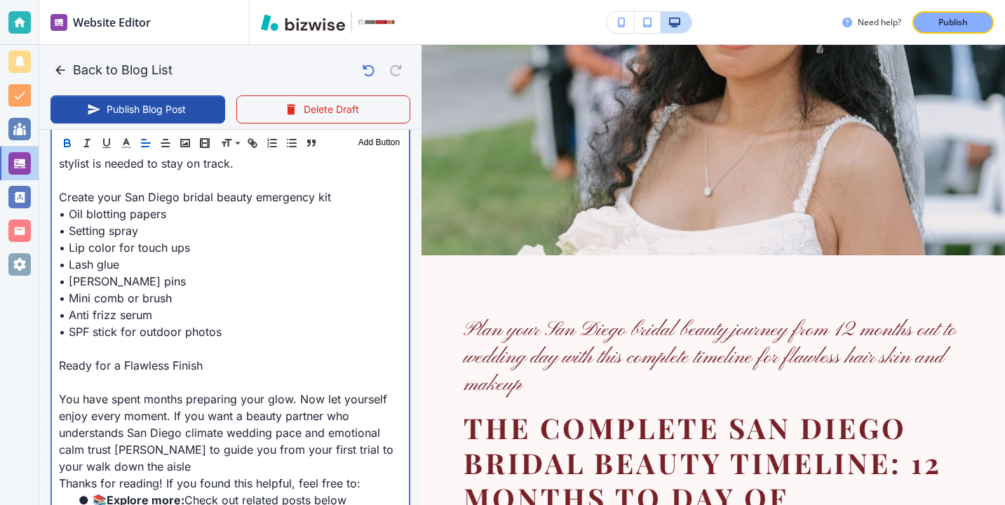
scroll to position [1675, 0]
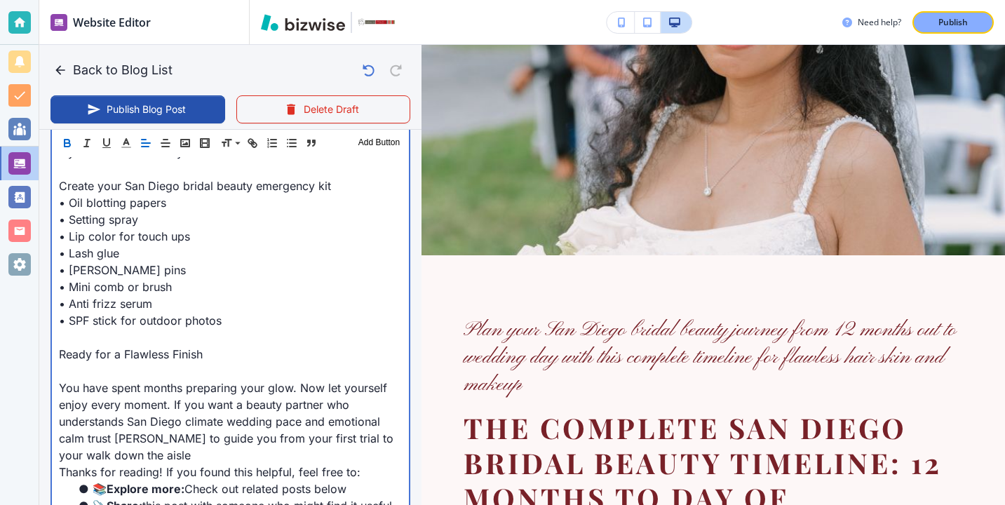
click at [130, 371] on p at bounding box center [230, 371] width 343 height 17
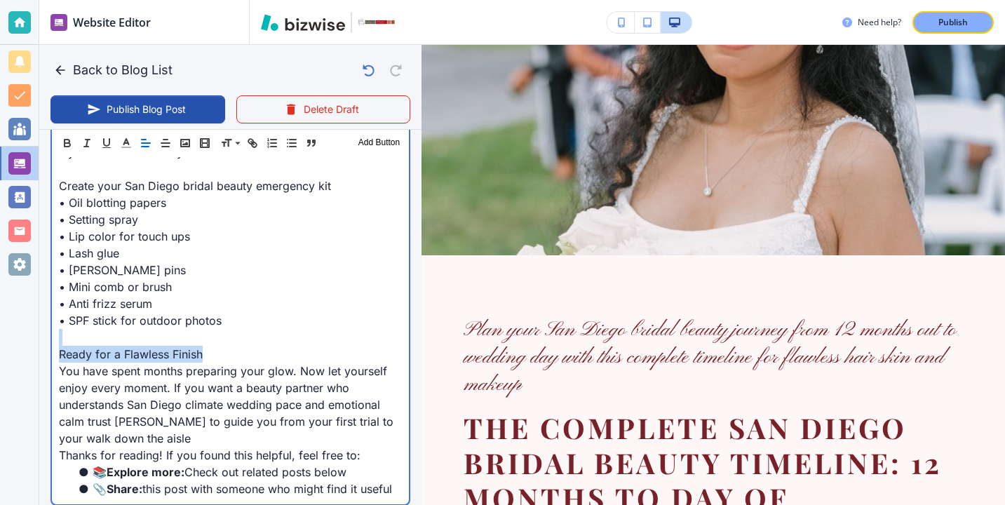
drag, startPoint x: 221, startPoint y: 359, endPoint x: 46, endPoint y: 343, distance: 176.1
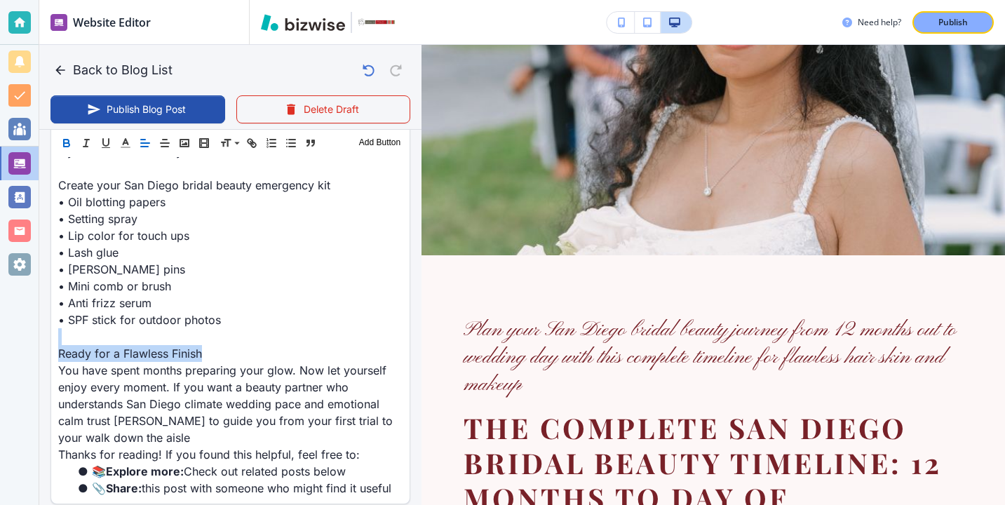
click at [67, 143] on icon "button" at bounding box center [67, 145] width 6 height 4
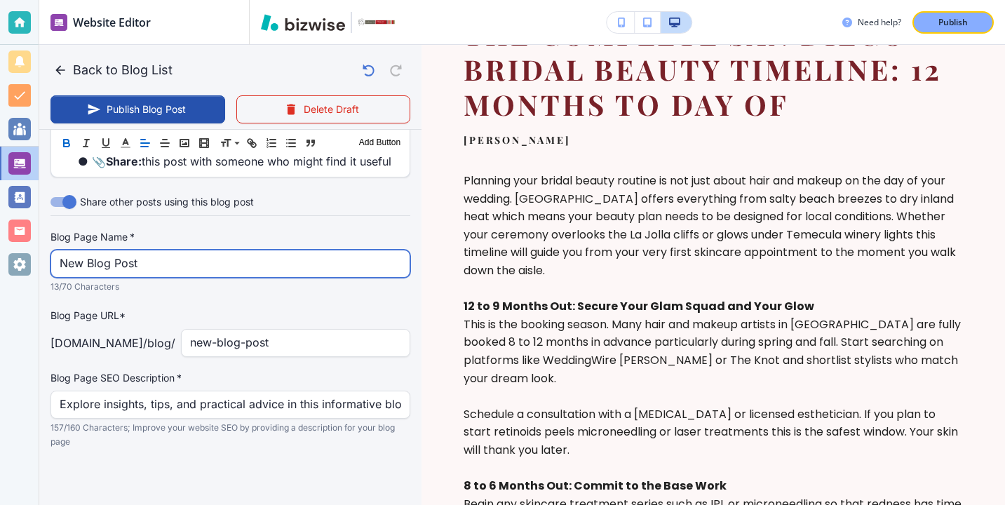
scroll to position [2002, 0]
click at [319, 260] on input "New Blog Post" at bounding box center [231, 263] width 342 height 27
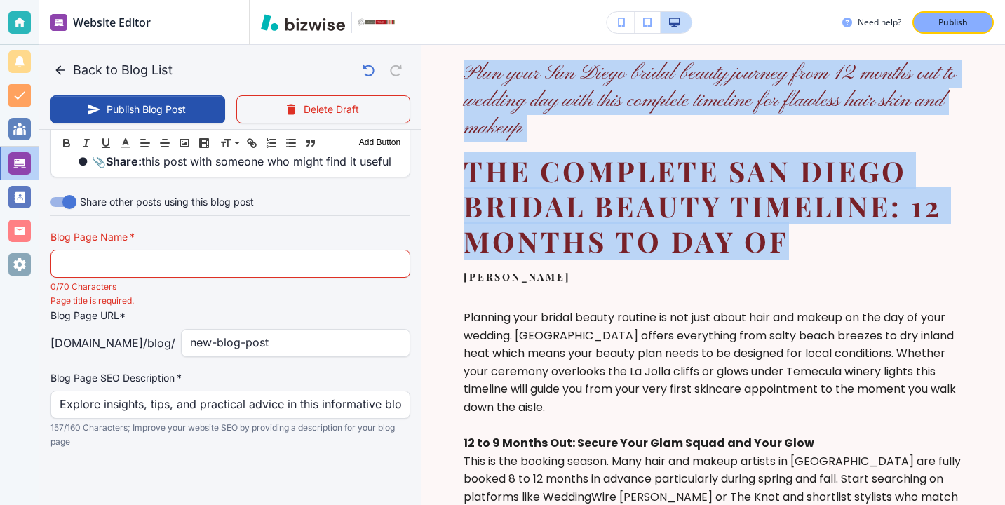
scroll to position [242, 0]
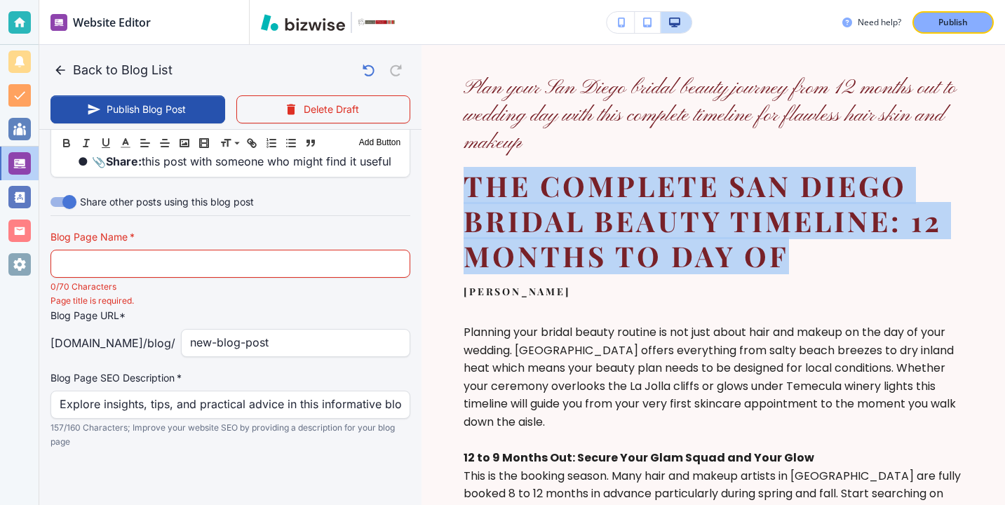
drag, startPoint x: 791, startPoint y: 145, endPoint x: 466, endPoint y: 180, distance: 326.8
click at [466, 180] on h2 "The Complete San Diego Bridal Beauty Timeline: 12 Months to Day Of" at bounding box center [714, 220] width 500 height 105
copy h2 "The Complete San Diego Bridal Beauty Timeline: 12 Months to Day Of"
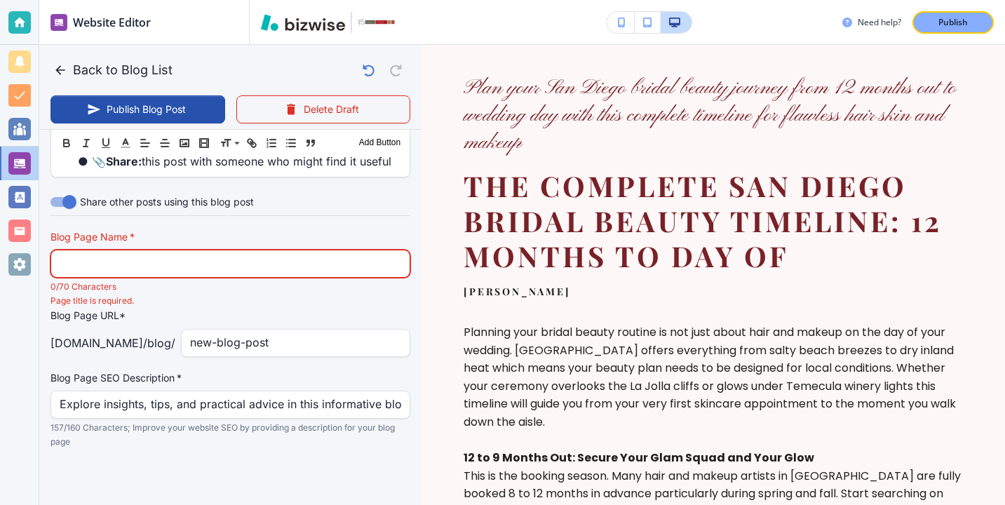
click at [195, 274] on input "text" at bounding box center [231, 263] width 342 height 27
paste input "The Complete San Diego Bridal Beauty Timeline: 12 Months to Day Of"
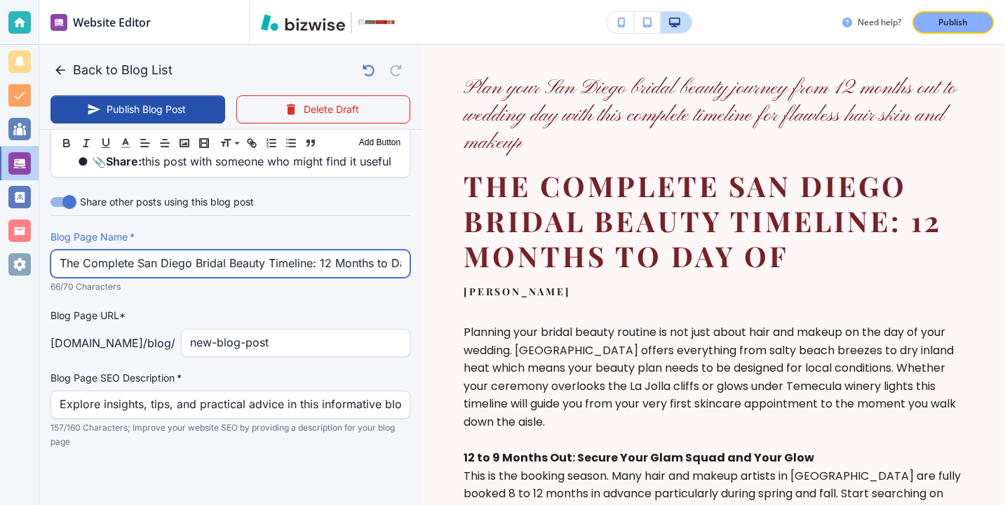
scroll to position [0, 26]
type input "The Complete San Diego Bridal Beauty Timeline: 12 Months to Day Of"
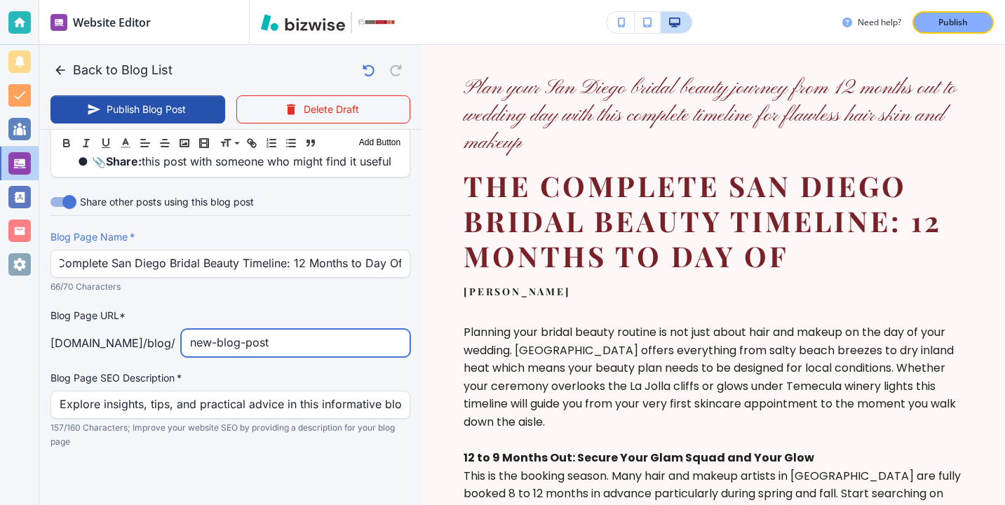
click at [235, 335] on input "new-blog-post" at bounding box center [295, 343] width 211 height 27
type input "the-complete-san-diego-"
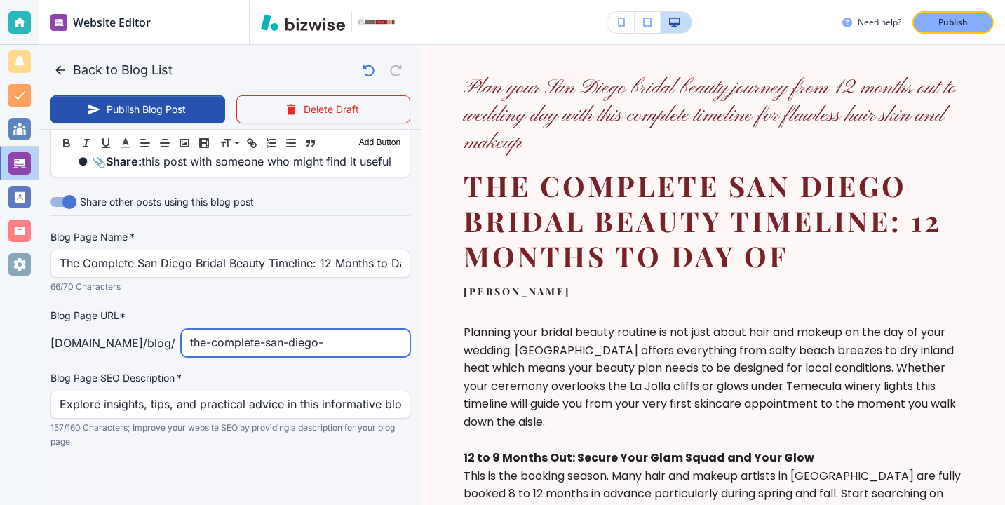
type input "[DATE] 03:11 PM"
type input "the-complete-san-diego-bridal-beauty-timeline-12-months-to-day-off"
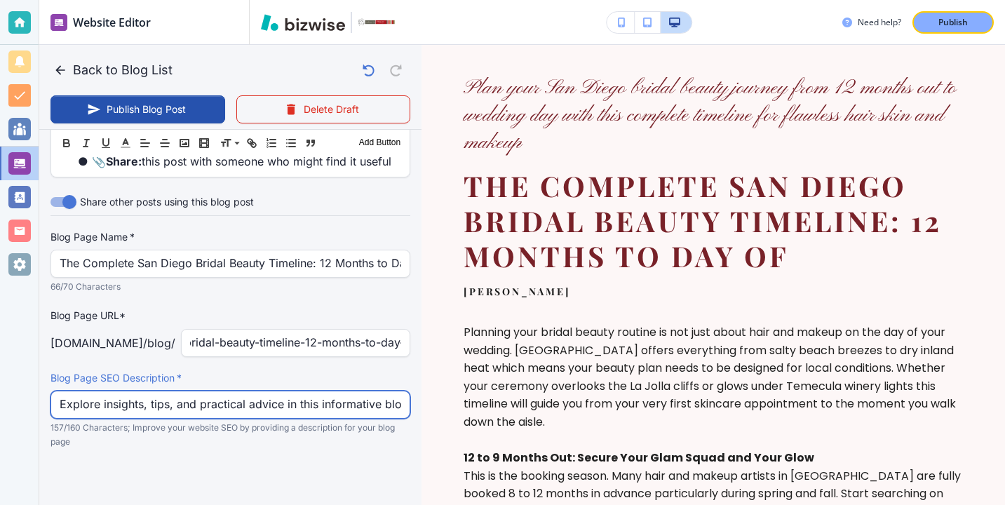
click at [154, 399] on input "Explore insights, tips, and practical advice in this informative blog post. Dis…" at bounding box center [231, 404] width 342 height 27
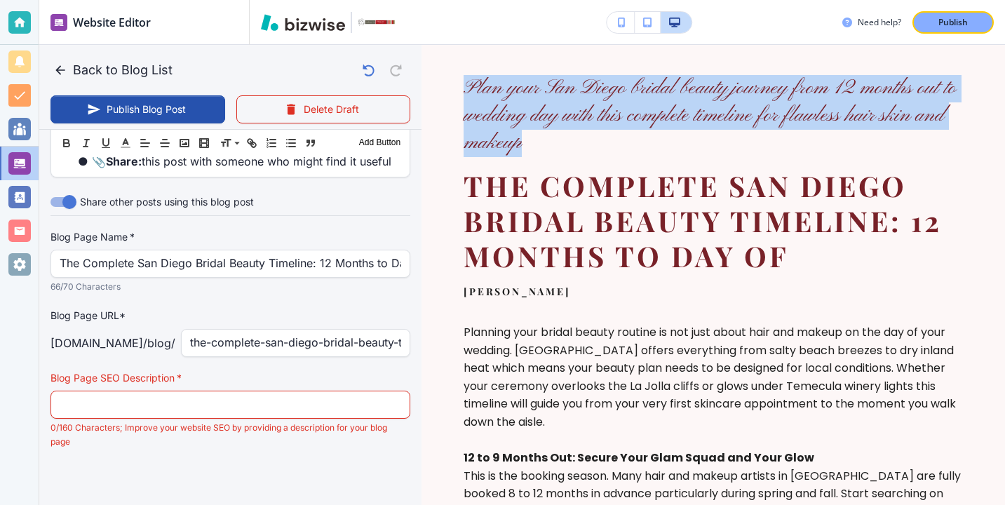
drag, startPoint x: 542, startPoint y: 147, endPoint x: 448, endPoint y: 82, distance: 113.5
copy h6 "Plan your San Diego bridal beauty journey from 12 months out to wedding day wit…"
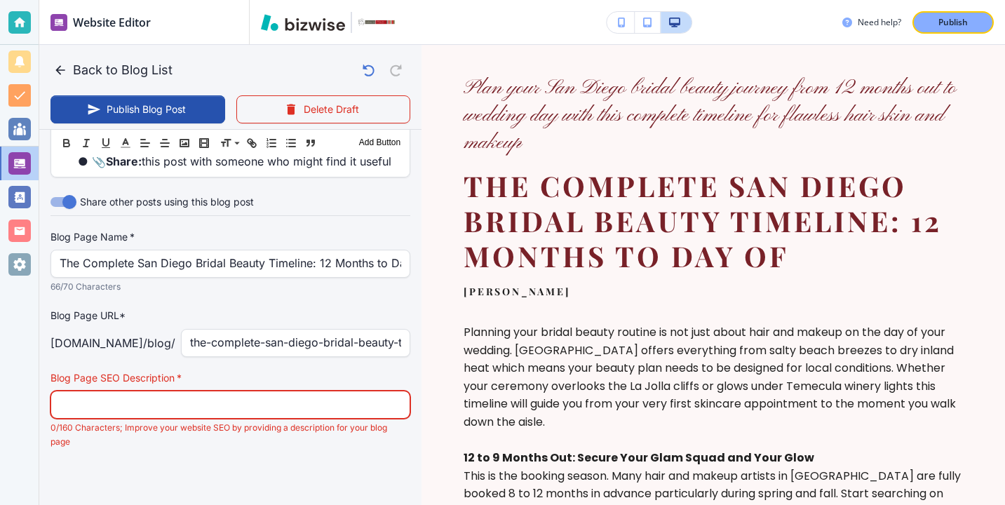
click at [274, 399] on input "text" at bounding box center [231, 404] width 342 height 27
paste input "Plan your San Diego bridal beauty journey from 12 months out to wedding day wit…"
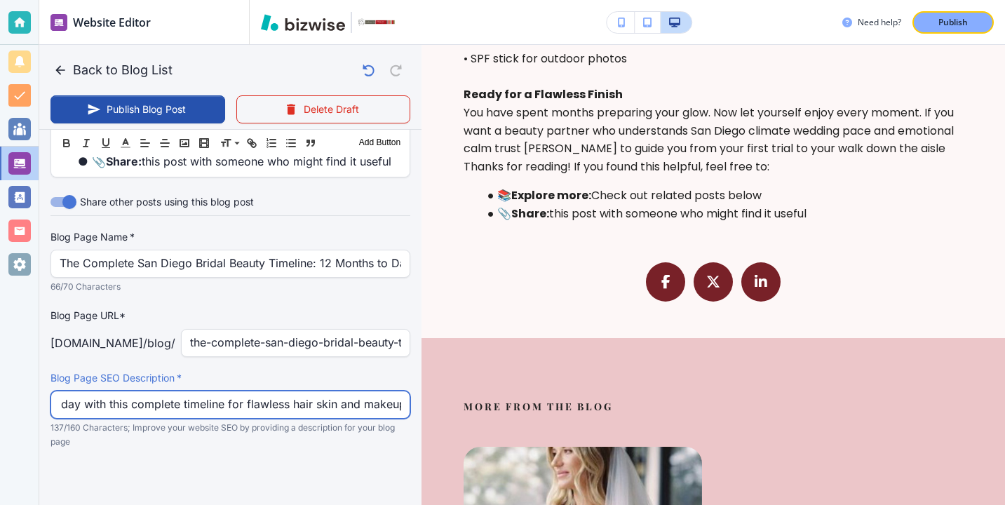
scroll to position [1708, 0]
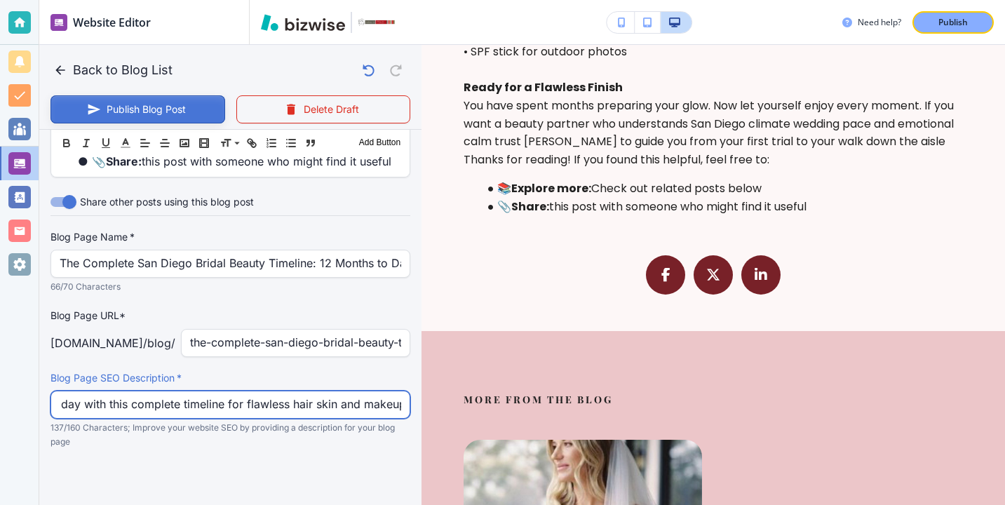
type input "Plan your San Diego bridal beauty journey from 12 months out to wedding day wit…"
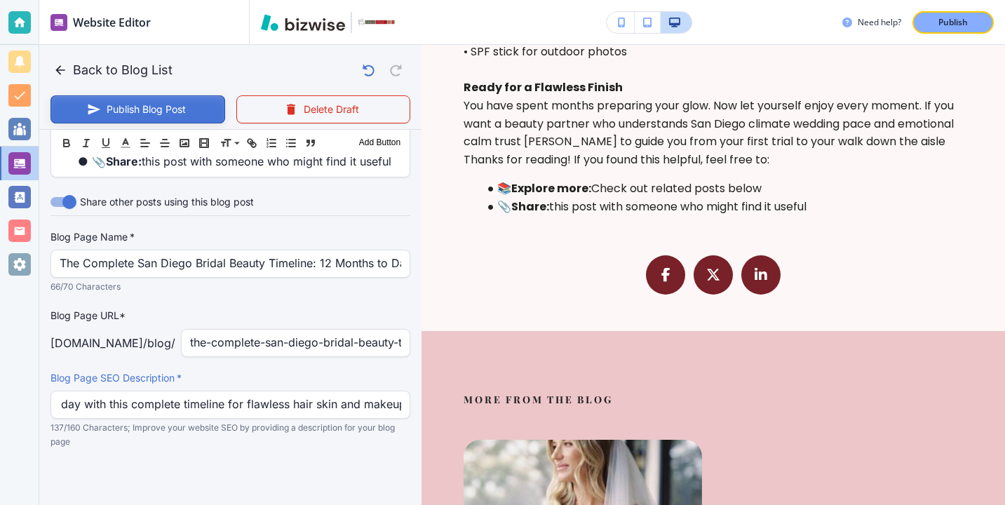
click at [210, 119] on button "Publish Blog Post" at bounding box center [138, 109] width 175 height 28
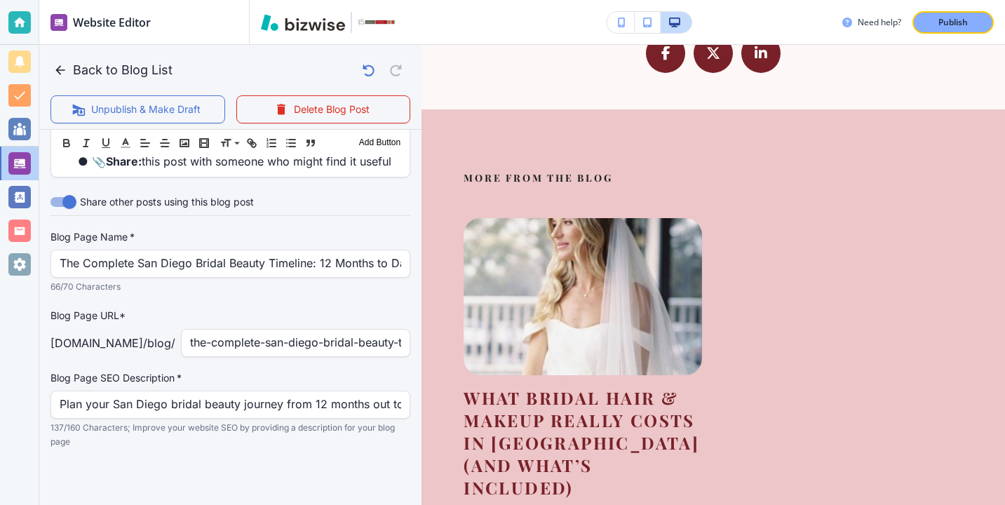
scroll to position [2098, 0]
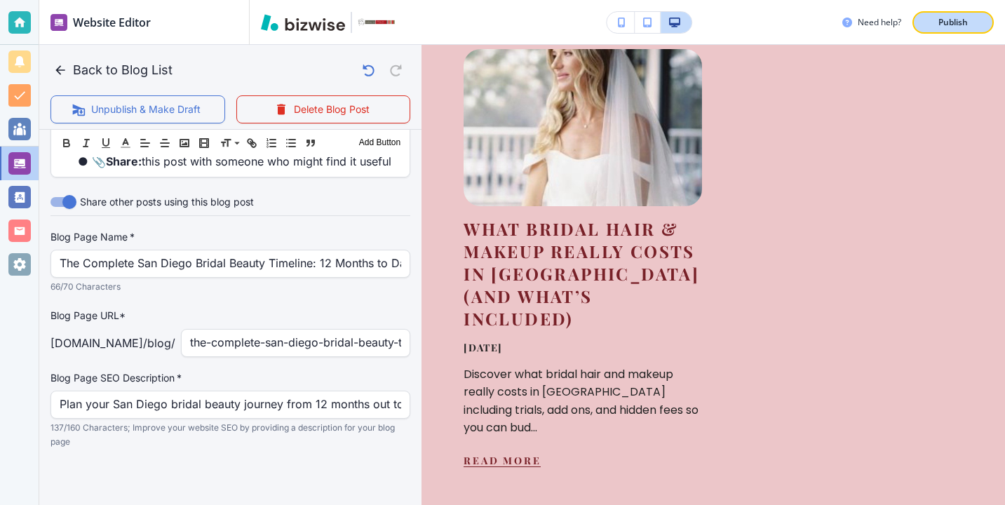
click at [976, 27] on button "Publish" at bounding box center [953, 22] width 81 height 22
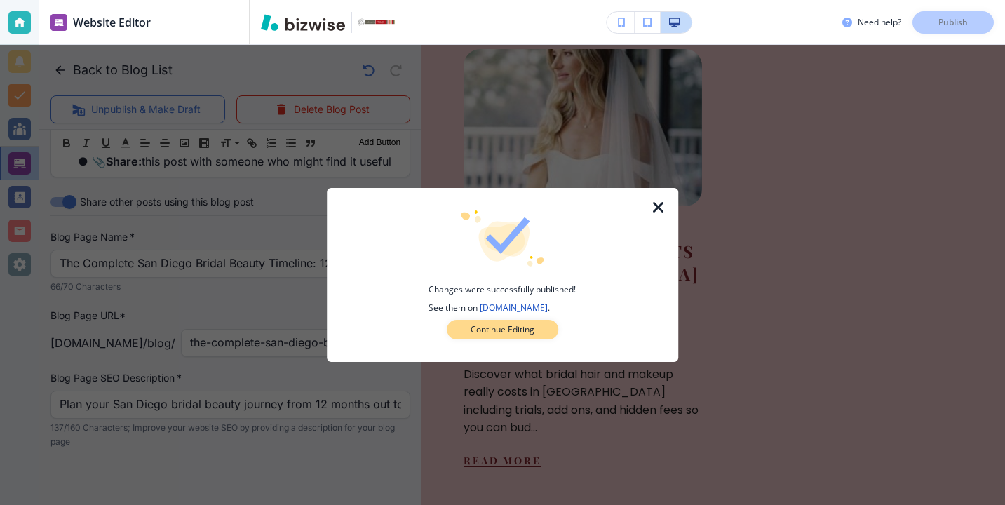
click at [503, 338] on button "Continue Editing" at bounding box center [503, 330] width 112 height 20
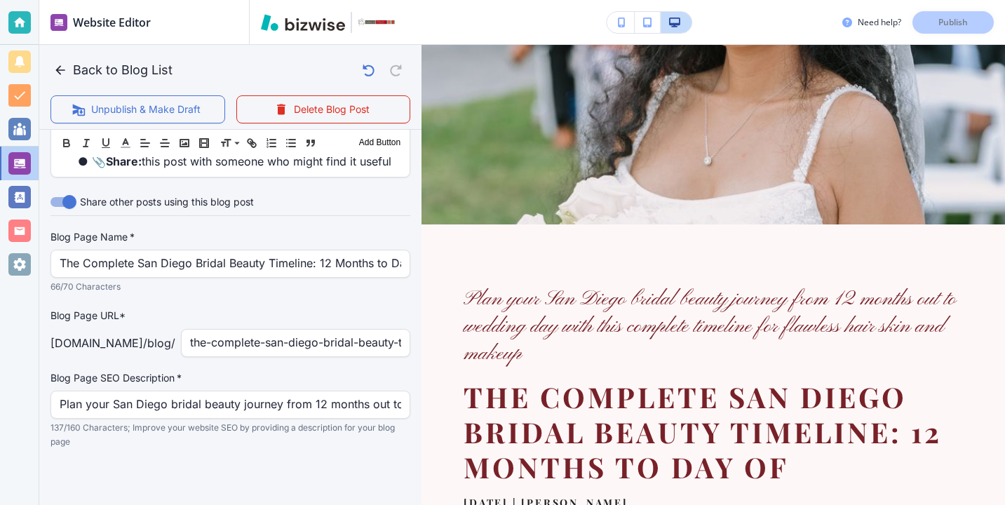
scroll to position [0, 0]
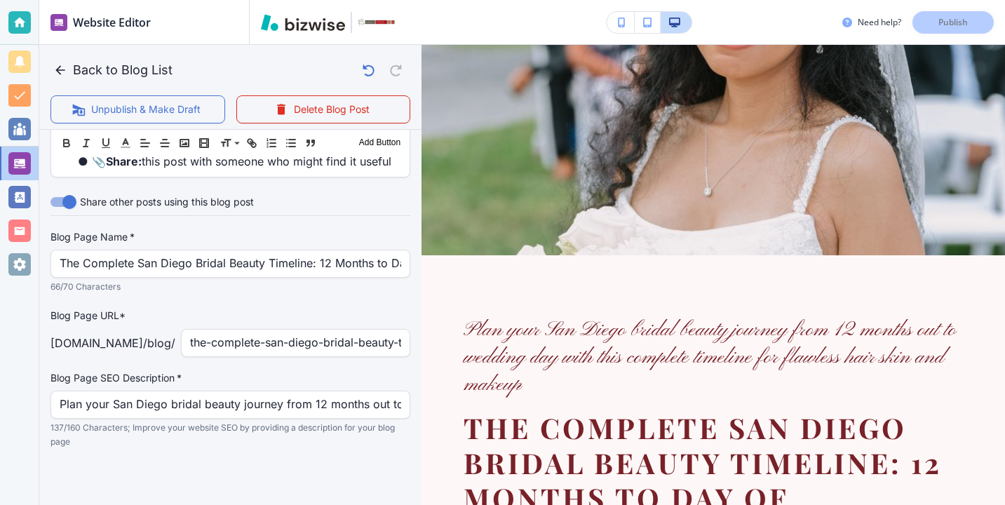
click at [32, 34] on div at bounding box center [19, 22] width 39 height 45
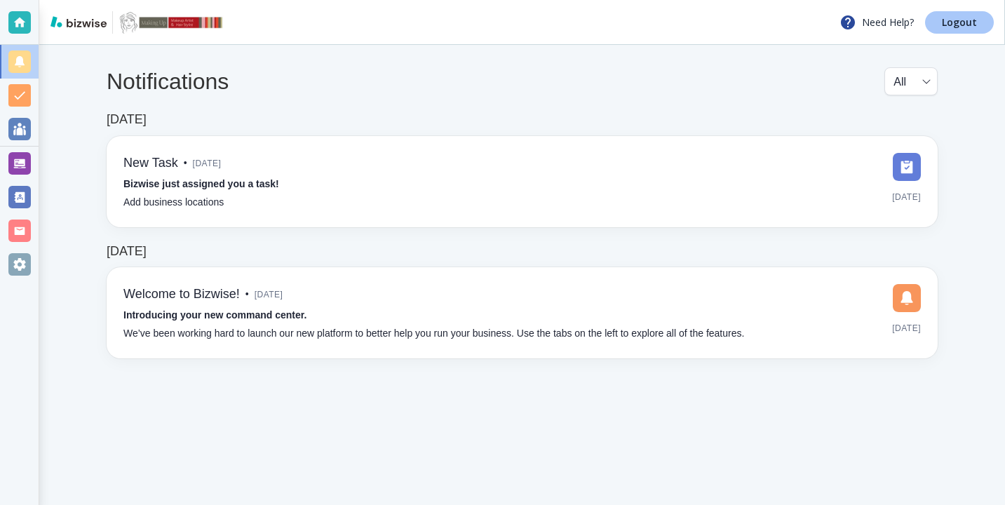
click at [948, 33] on link "Logout" at bounding box center [959, 22] width 69 height 22
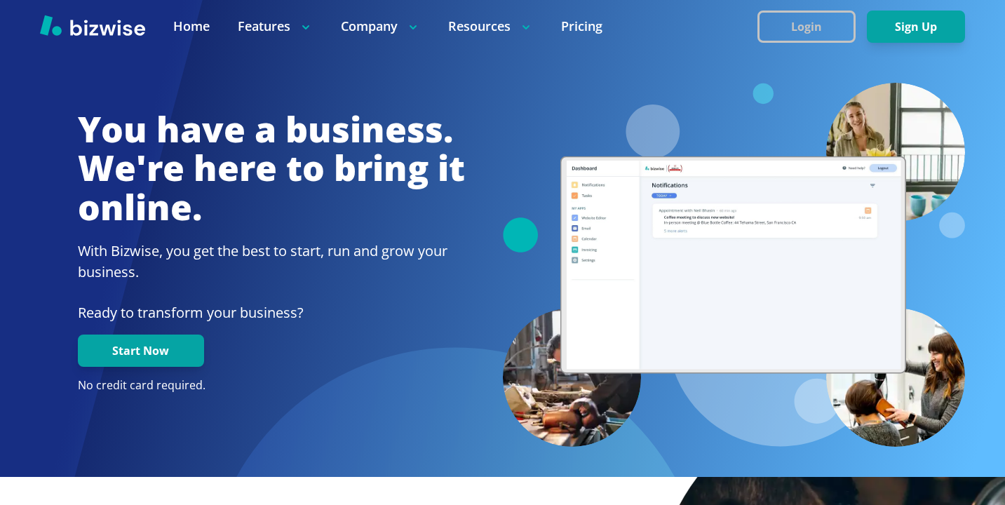
click at [798, 39] on button "Login" at bounding box center [807, 27] width 98 height 32
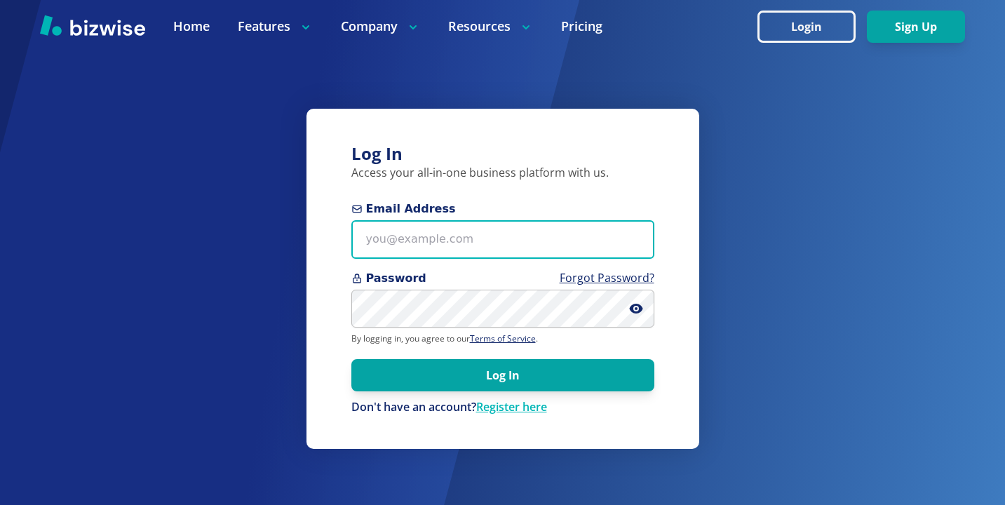
click at [509, 224] on input "Email Address" at bounding box center [503, 239] width 303 height 39
paste input "yinkaidris@gmail.com"
type input "yinkaidris@gmail.com"
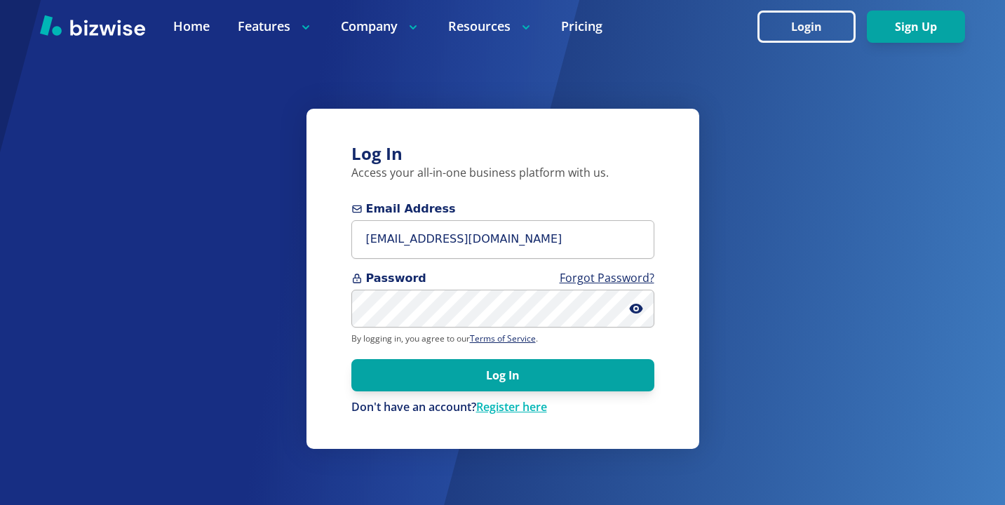
click at [472, 329] on form "Email Address yinkaidris@gmail.com Password Forgot Password? By logging in, you…" at bounding box center [503, 308] width 303 height 215
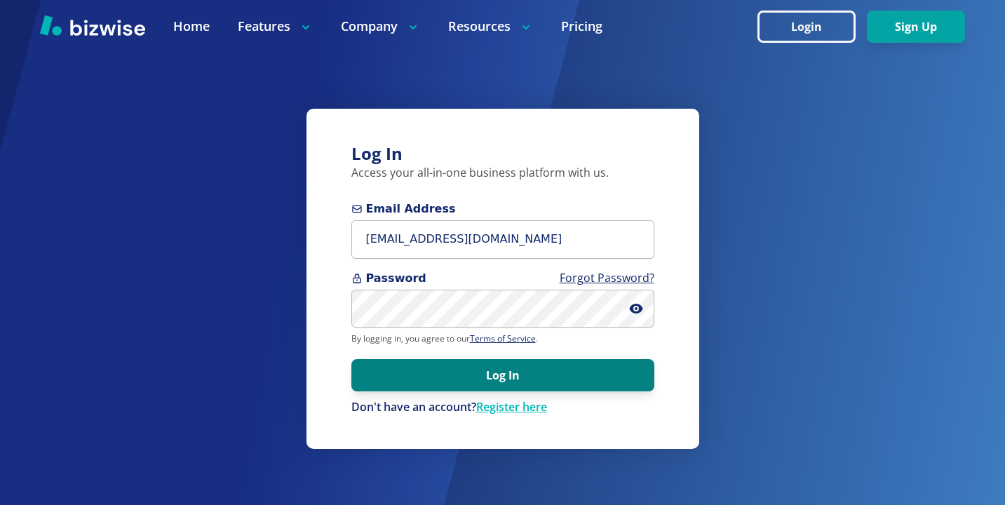
click at [609, 372] on button "Log In" at bounding box center [503, 375] width 303 height 32
